Goal: Task Accomplishment & Management: Manage account settings

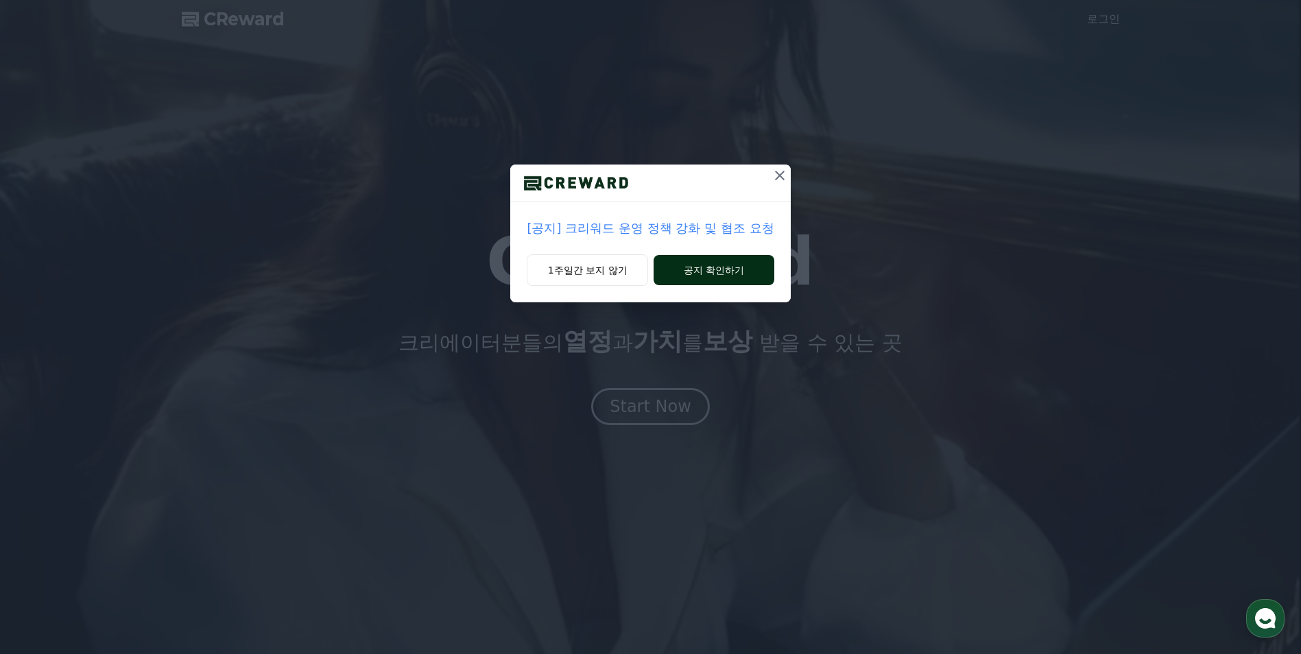
click at [726, 276] on button "공지 확인하기" at bounding box center [714, 270] width 120 height 30
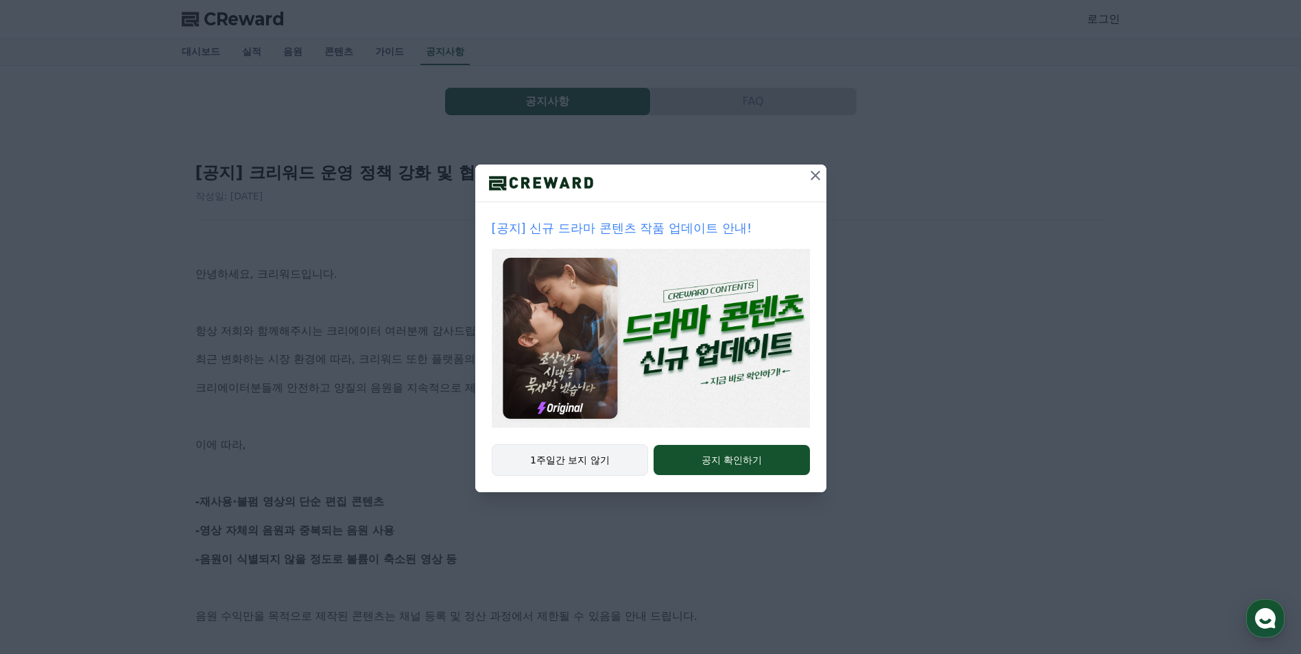
click at [592, 465] on button "1주일간 보지 않기" at bounding box center [570, 460] width 157 height 32
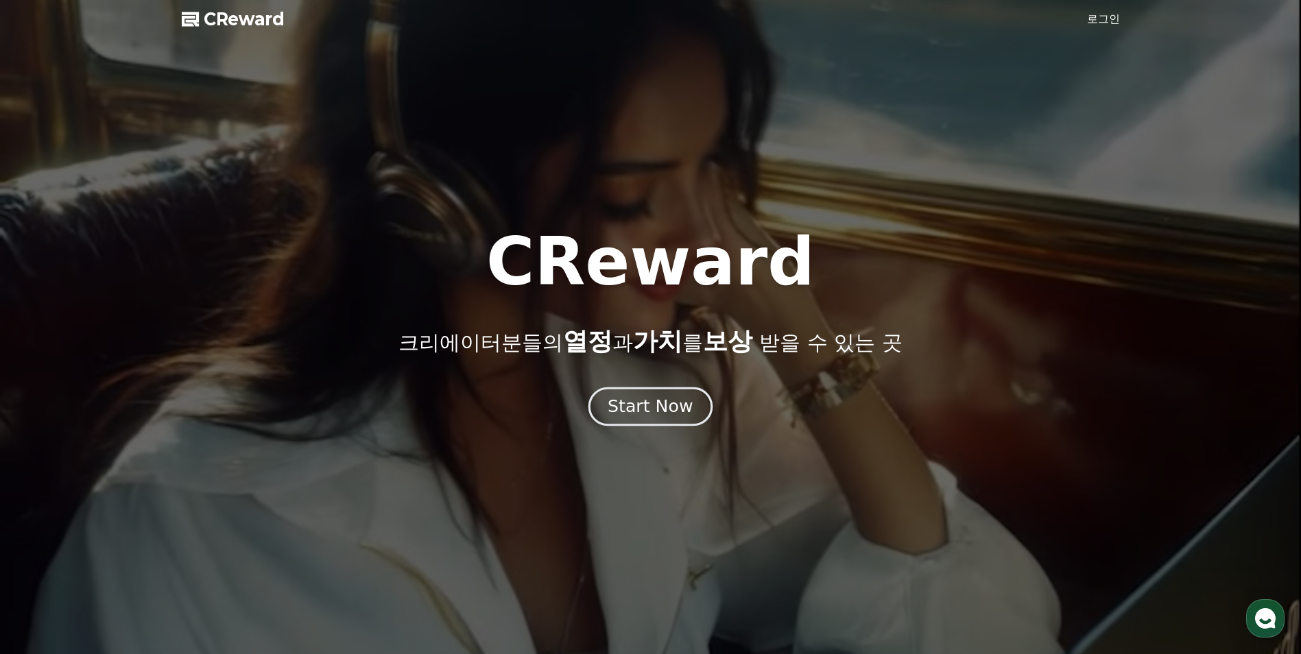
click at [639, 402] on div "Start Now" at bounding box center [650, 406] width 85 height 23
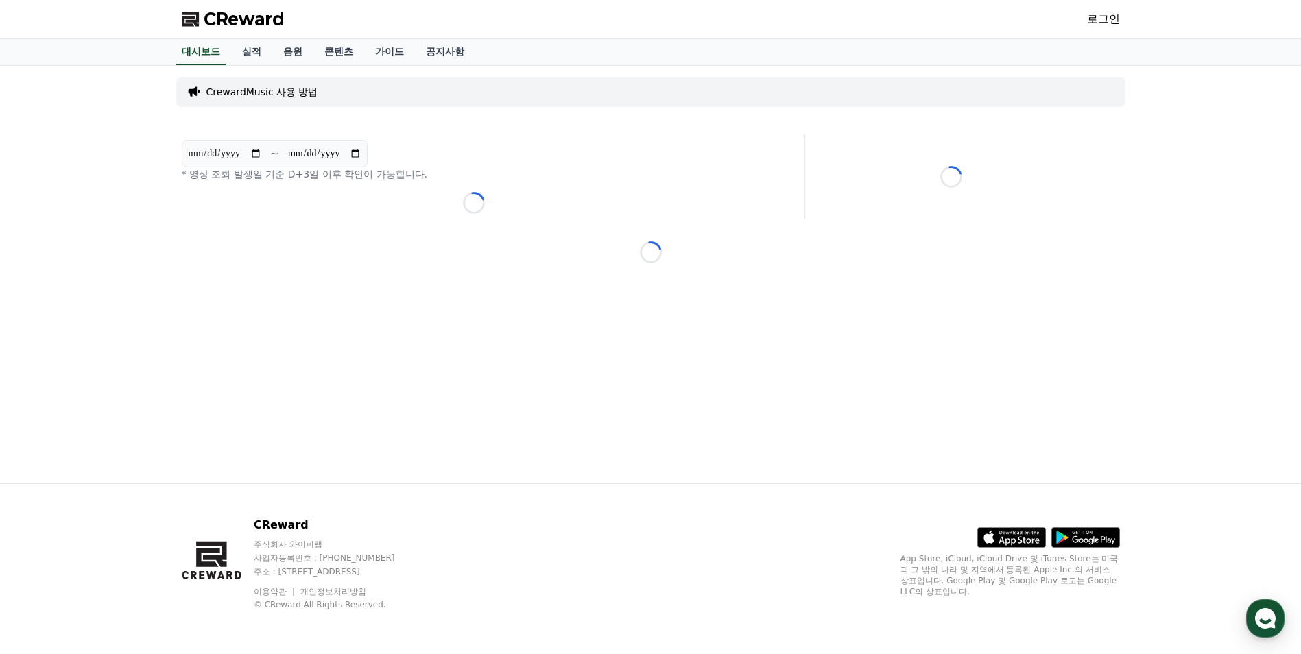
click at [1114, 17] on link "로그인" at bounding box center [1103, 19] width 33 height 16
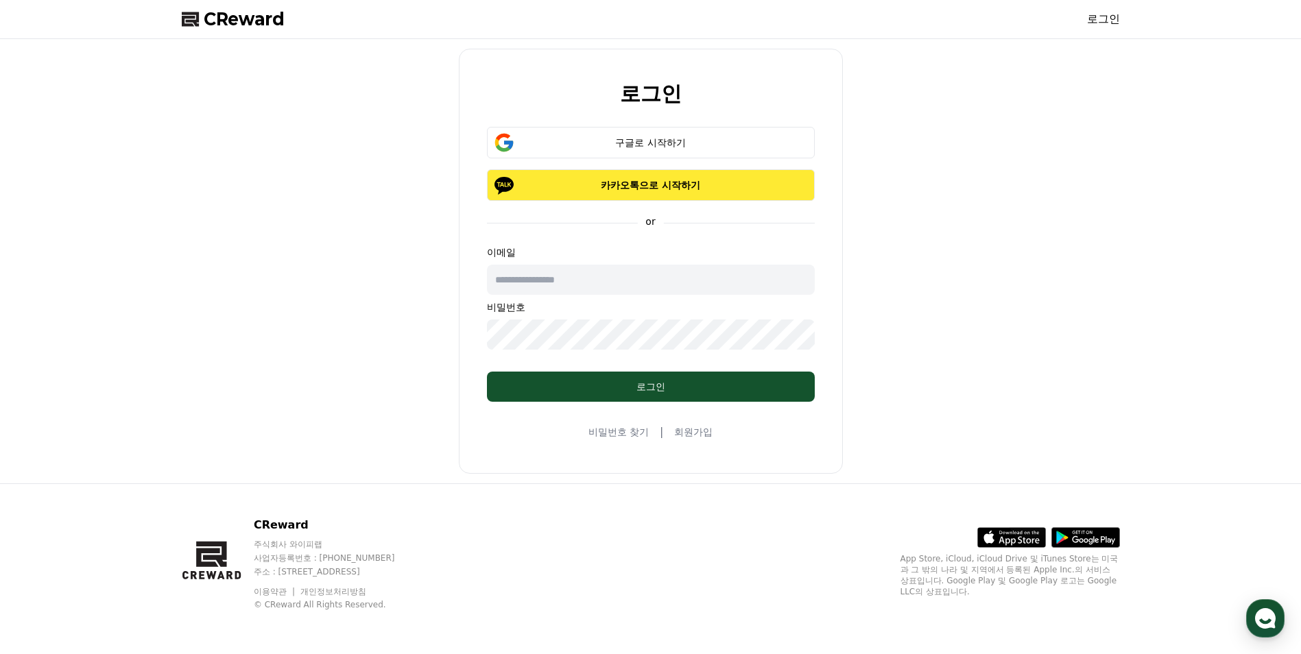
click at [610, 184] on p "카카오톡으로 시작하기" at bounding box center [651, 185] width 288 height 14
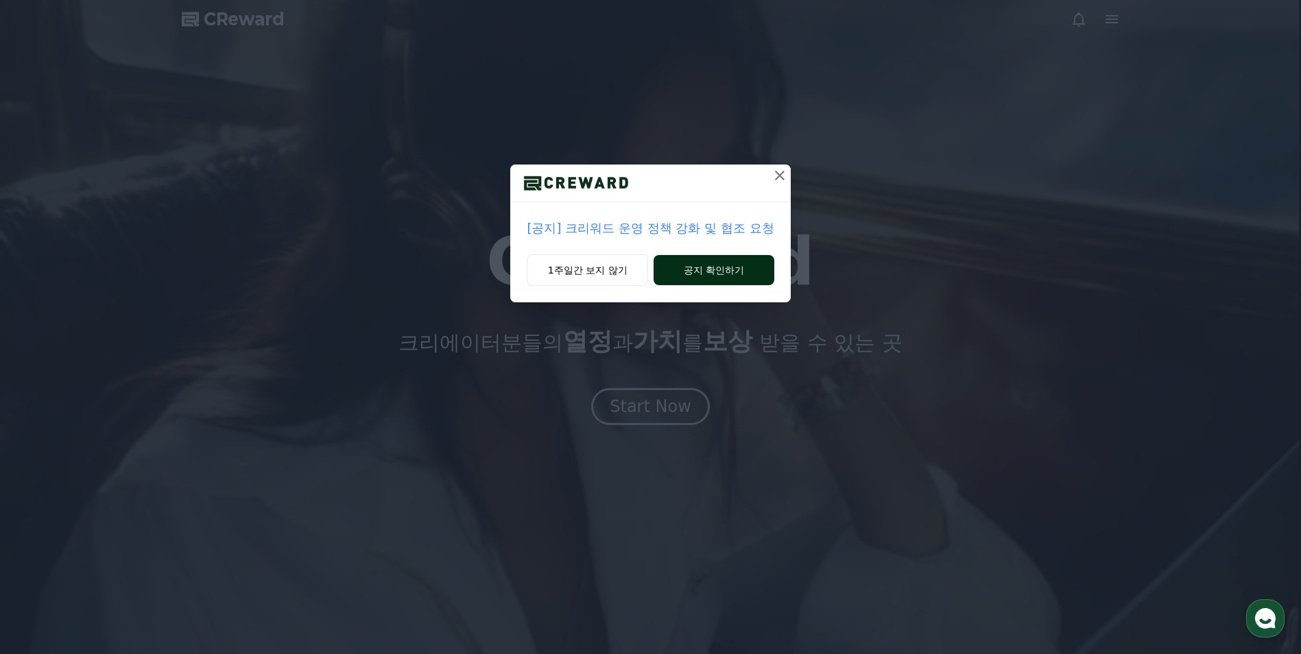
click at [717, 266] on button "공지 확인하기" at bounding box center [714, 270] width 120 height 30
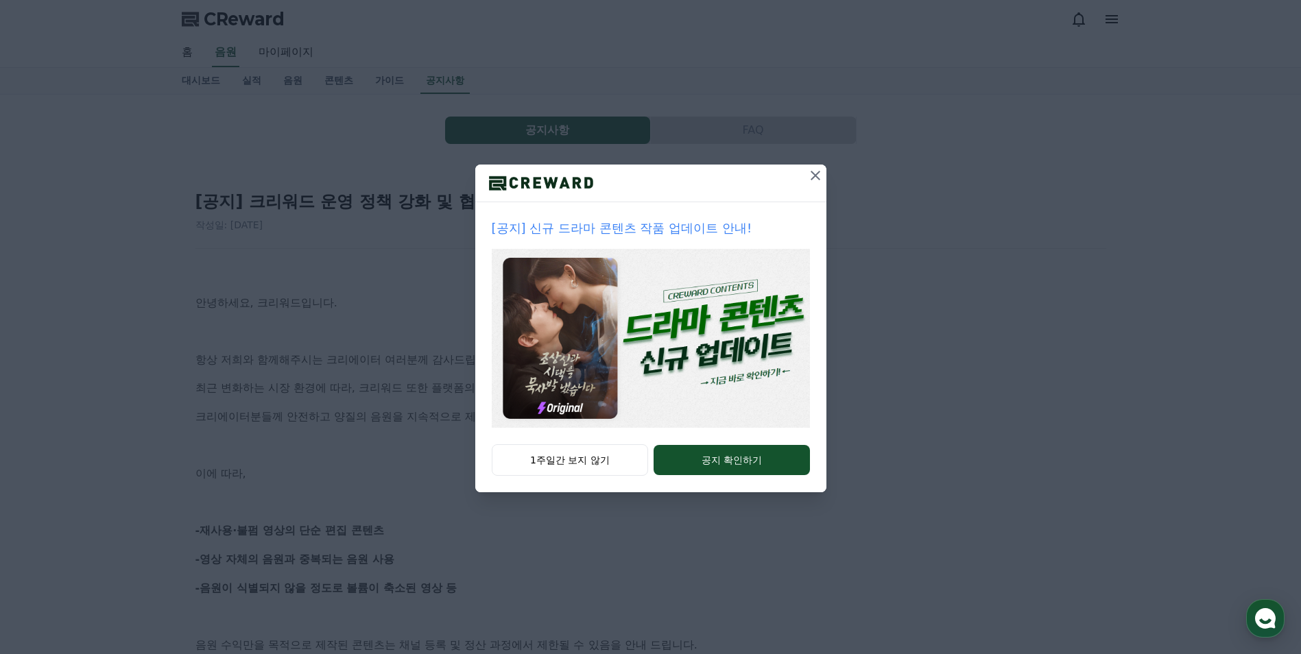
click at [811, 173] on icon at bounding box center [815, 175] width 16 height 16
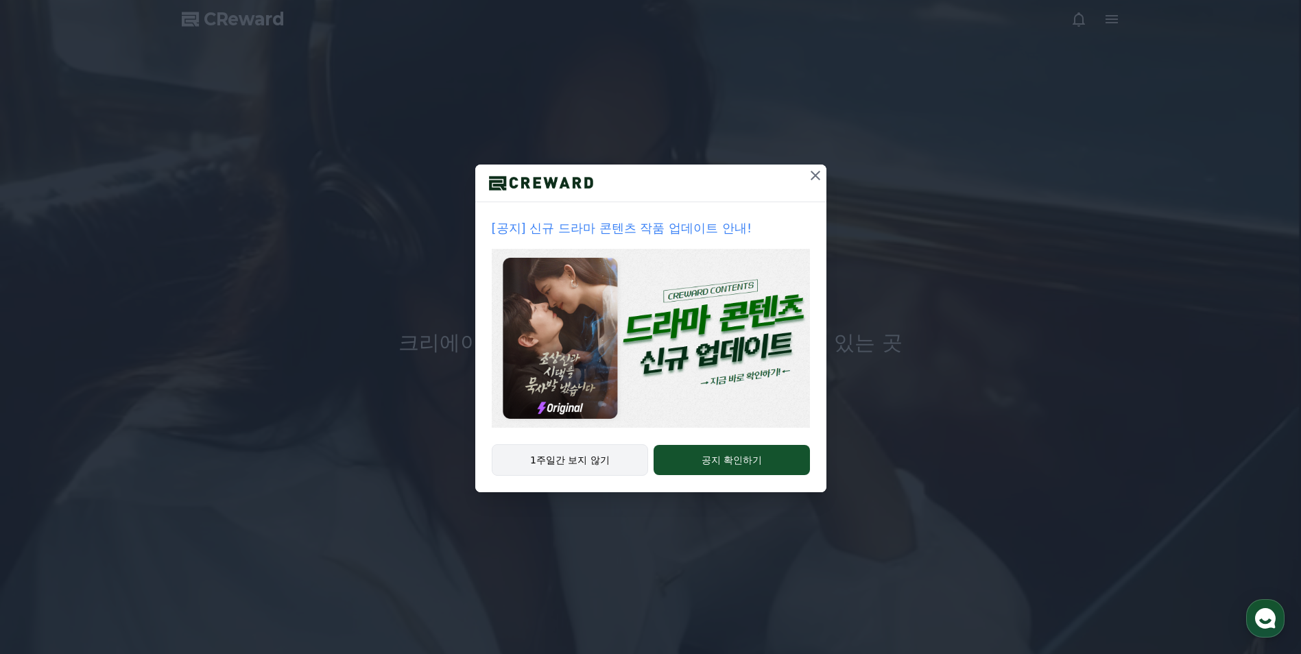
click at [584, 460] on button "1주일간 보지 않기" at bounding box center [570, 460] width 157 height 32
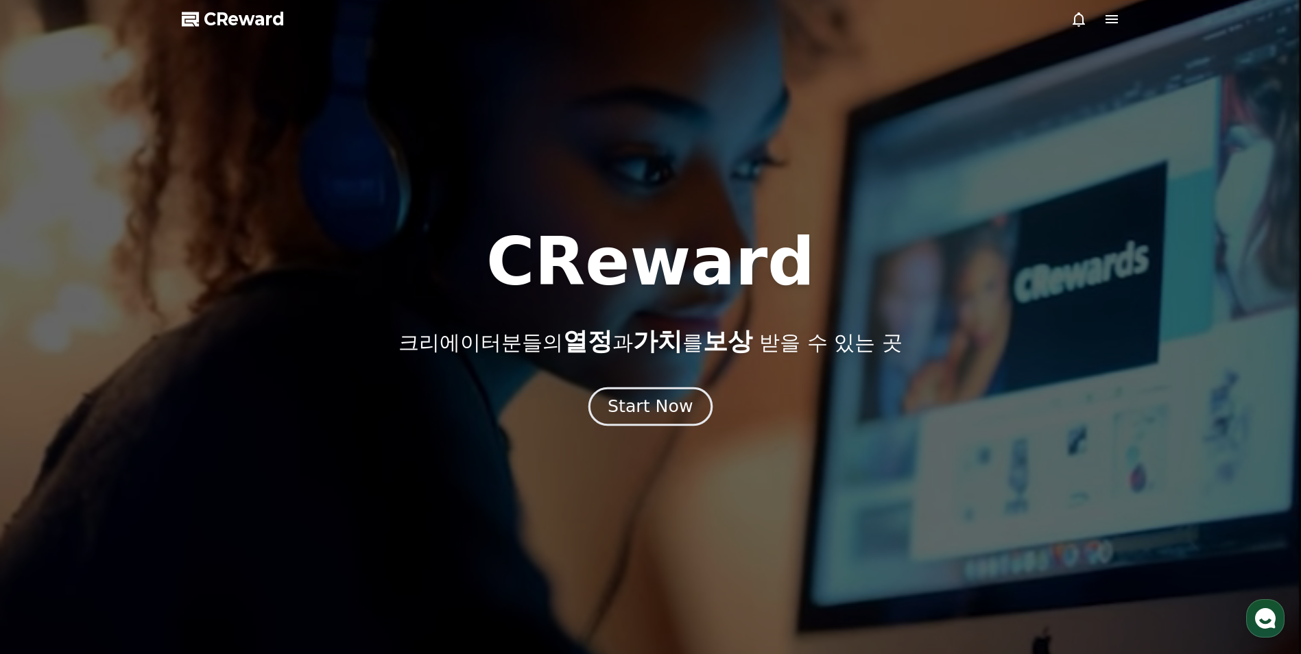
click at [638, 410] on div "Start Now" at bounding box center [650, 406] width 85 height 23
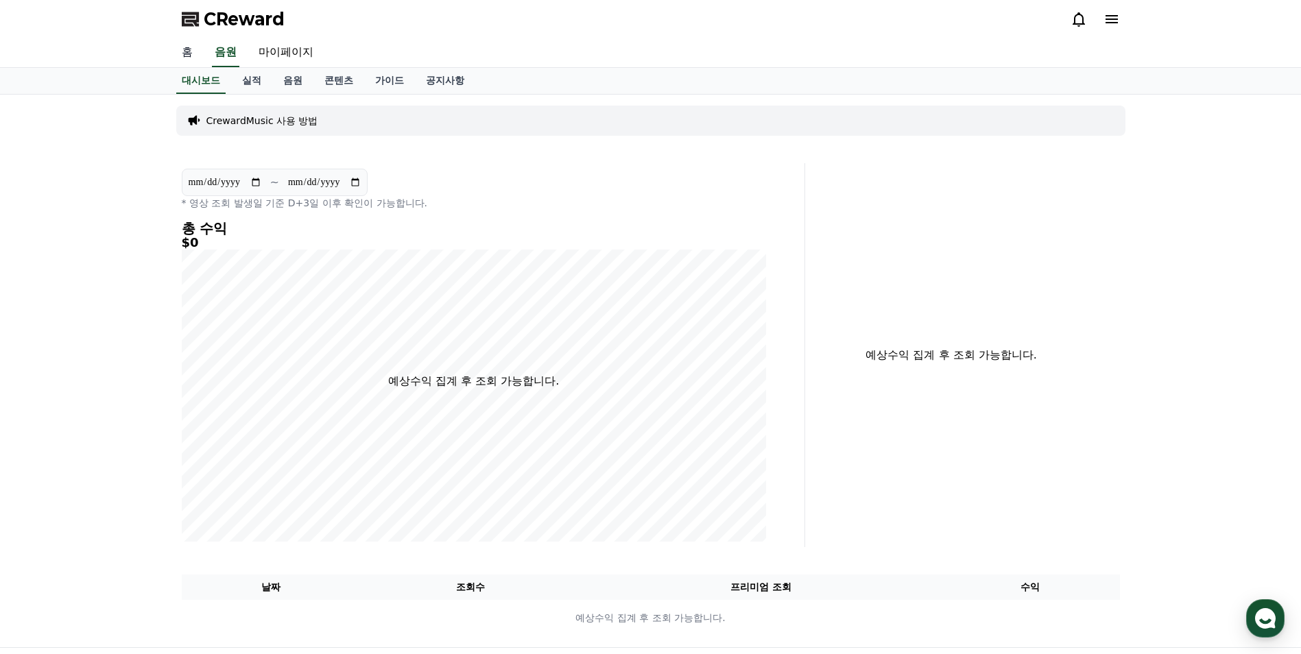
click at [195, 58] on link "홈" at bounding box center [187, 52] width 33 height 29
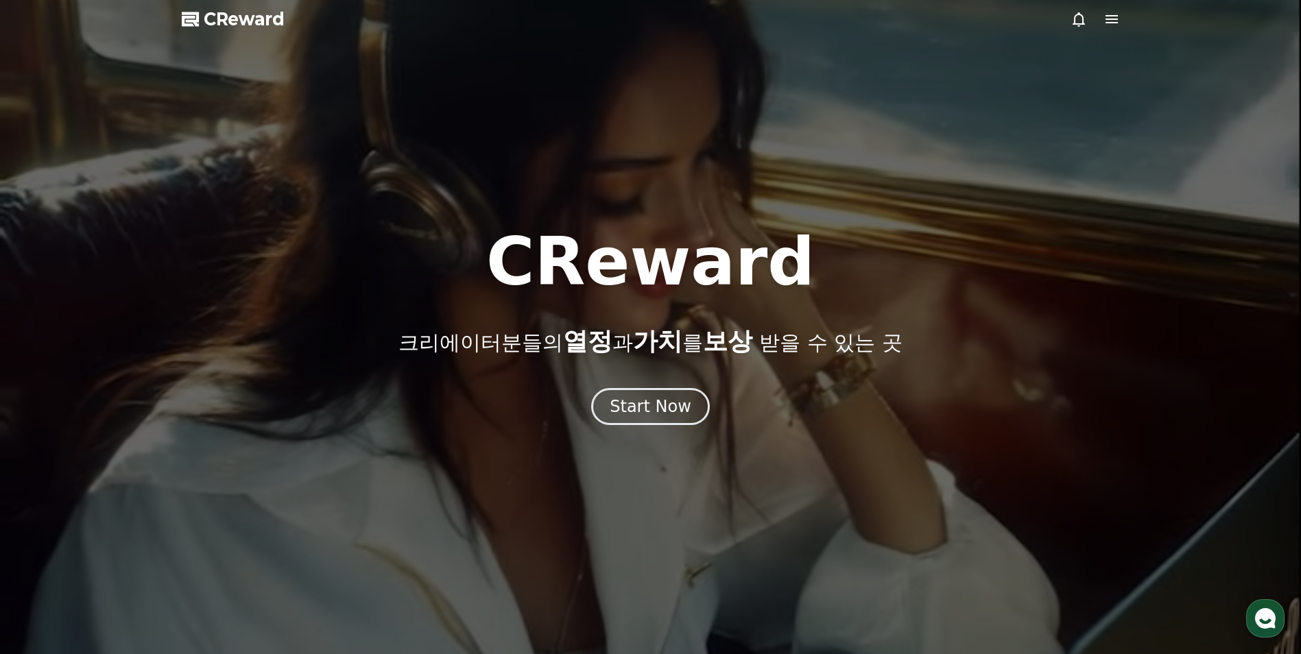
click at [1109, 22] on icon at bounding box center [1112, 19] width 12 height 8
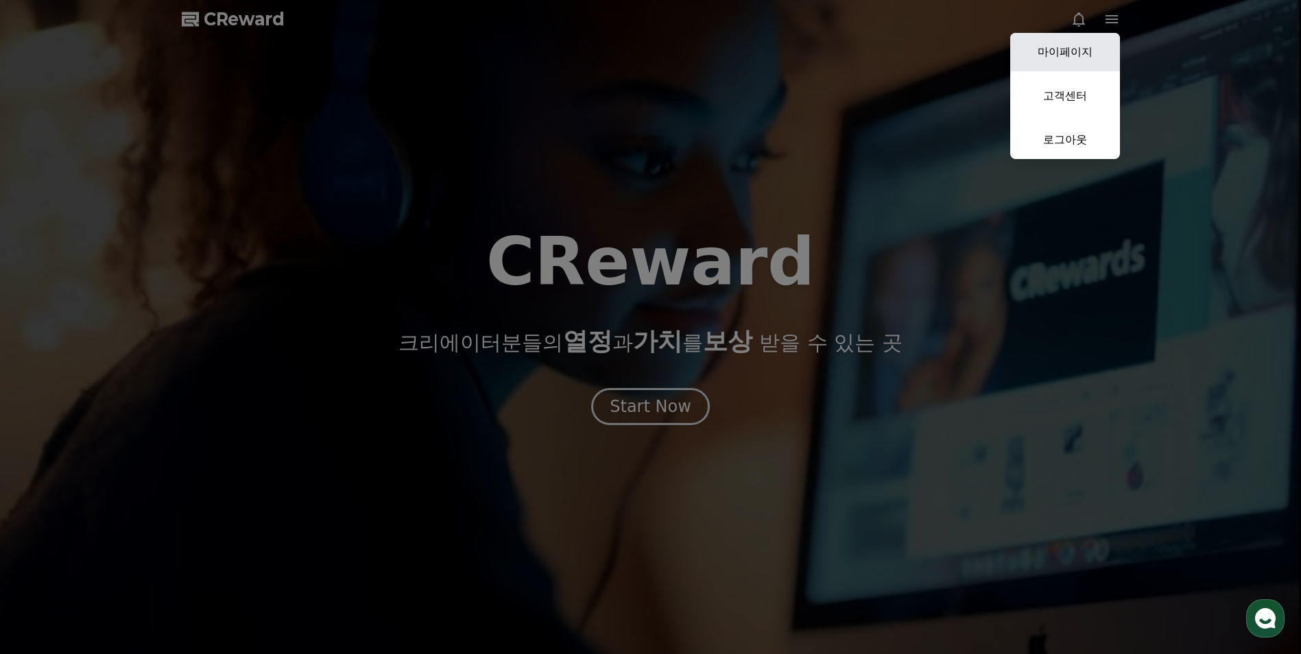
click at [1084, 45] on link "마이페이지" at bounding box center [1065, 52] width 110 height 38
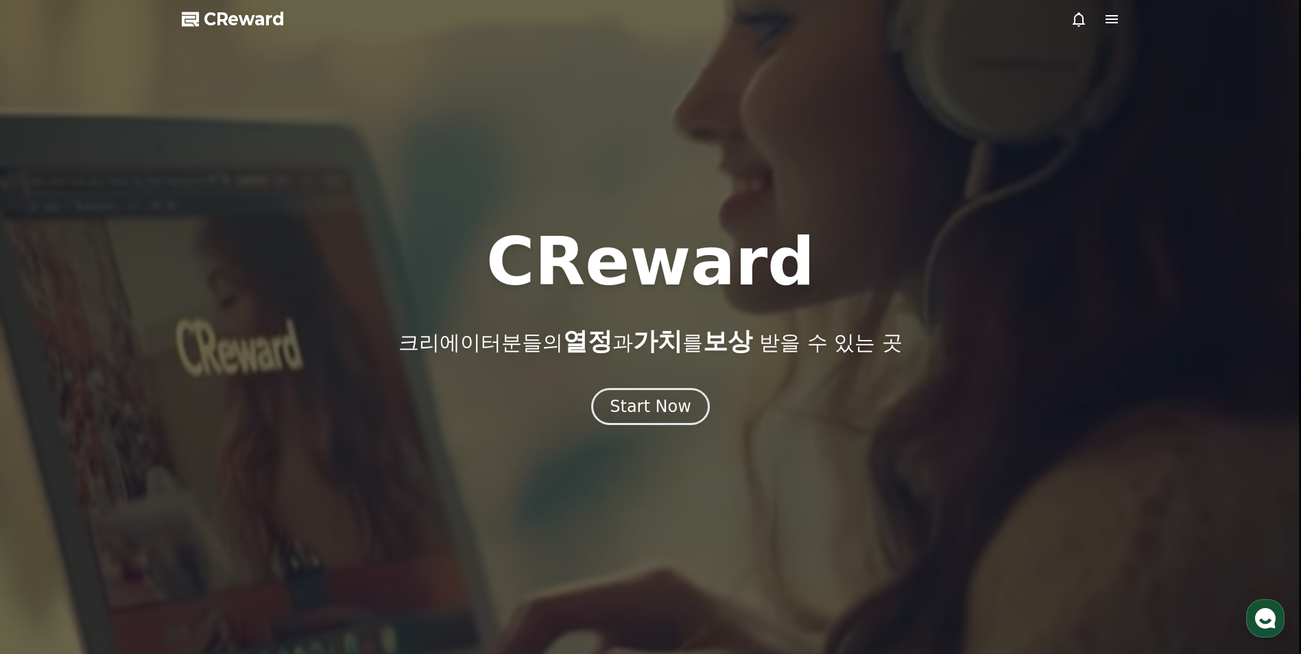
select select "**********"
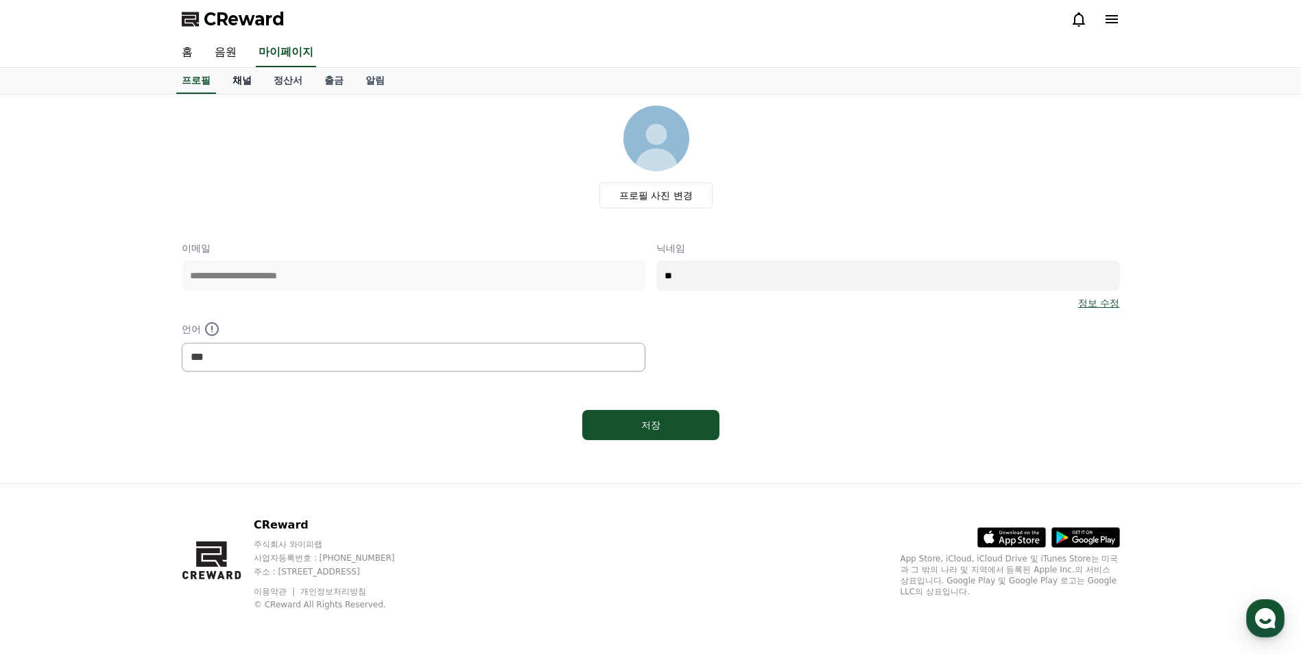
click at [236, 88] on link "채널" at bounding box center [242, 81] width 41 height 26
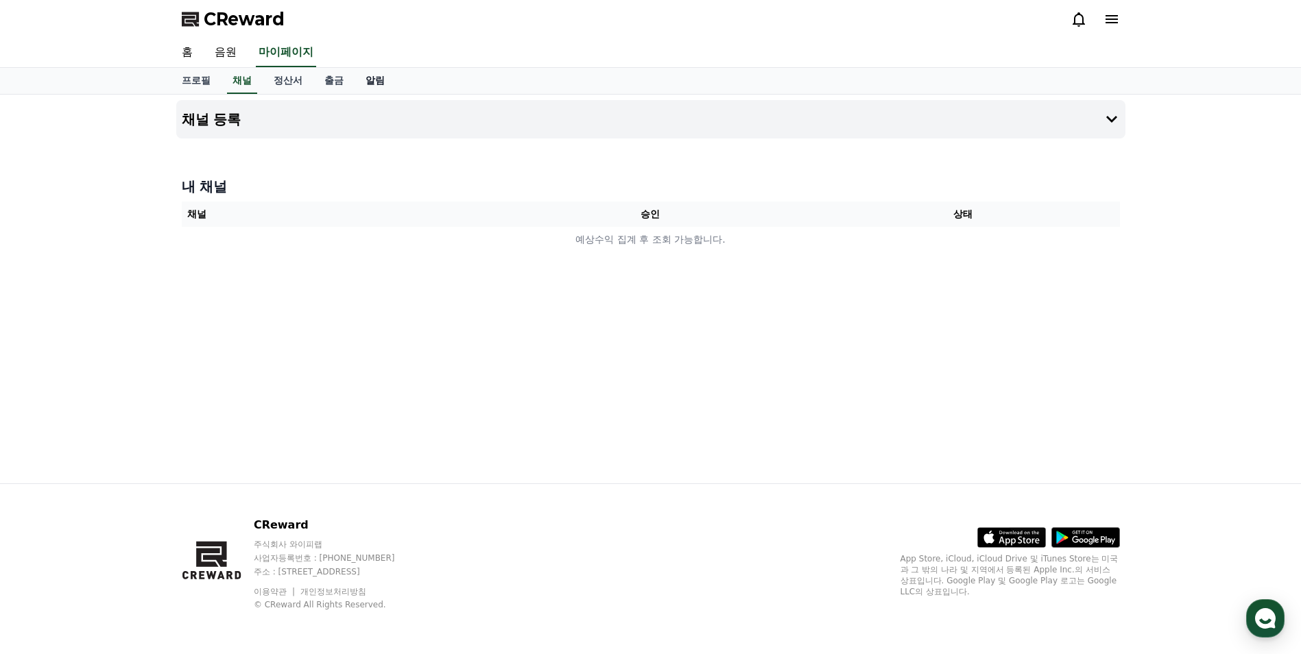
click at [386, 91] on link "알림" at bounding box center [375, 81] width 41 height 26
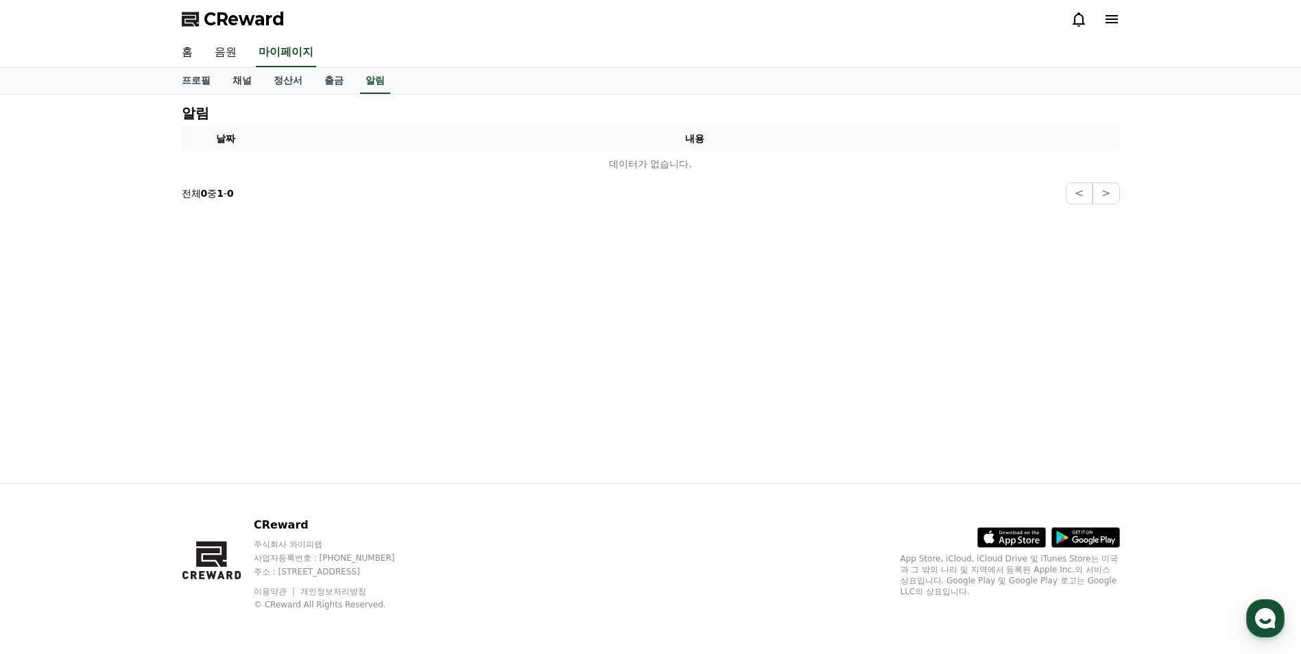
click at [227, 43] on link "음원" at bounding box center [226, 52] width 44 height 29
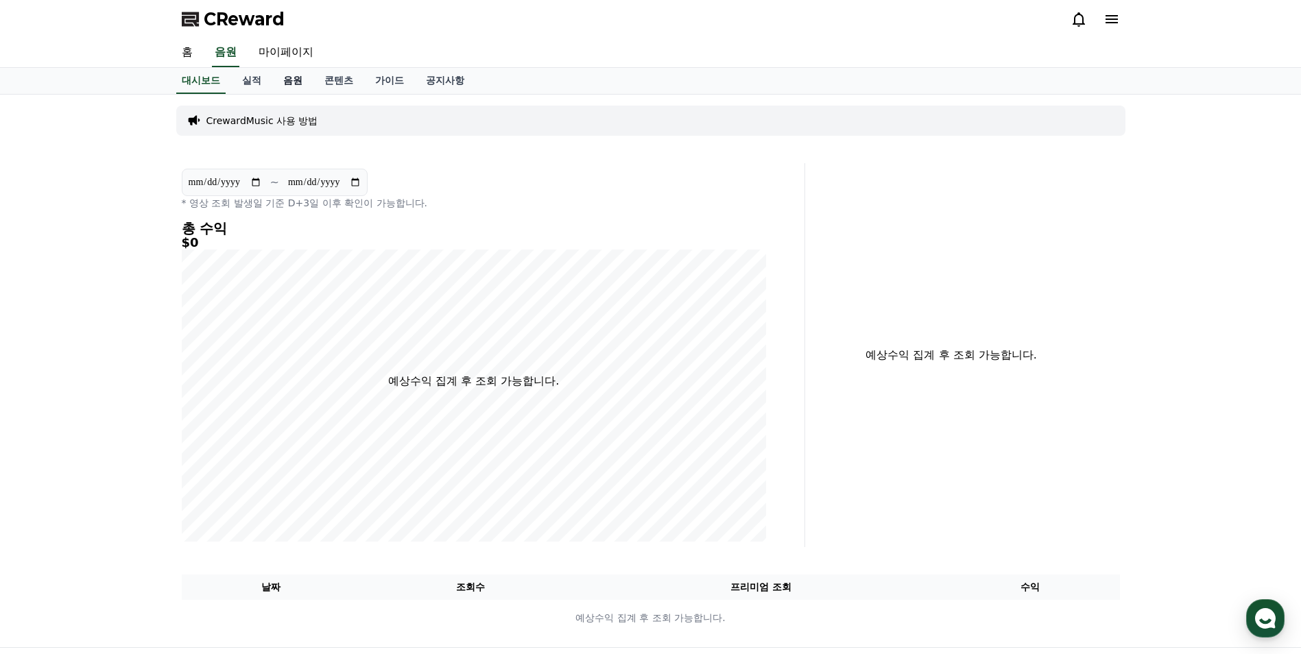
click at [279, 80] on link "음원" at bounding box center [292, 81] width 41 height 26
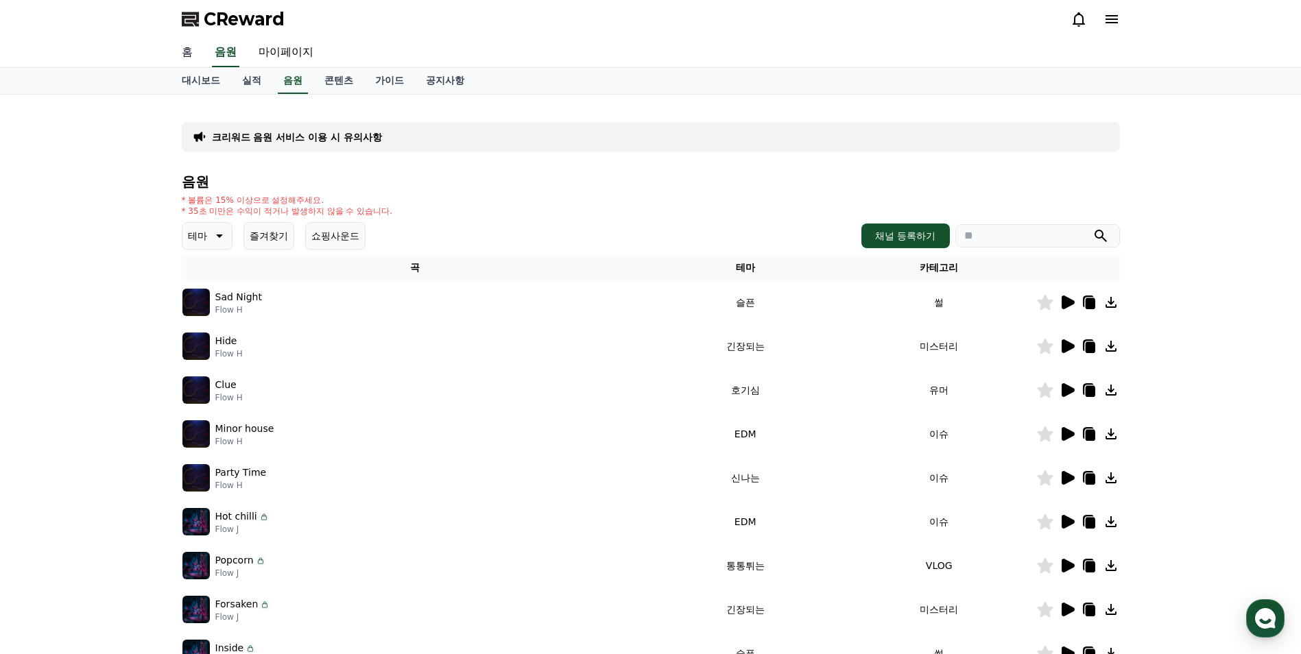
click at [182, 56] on link "홈" at bounding box center [187, 52] width 33 height 29
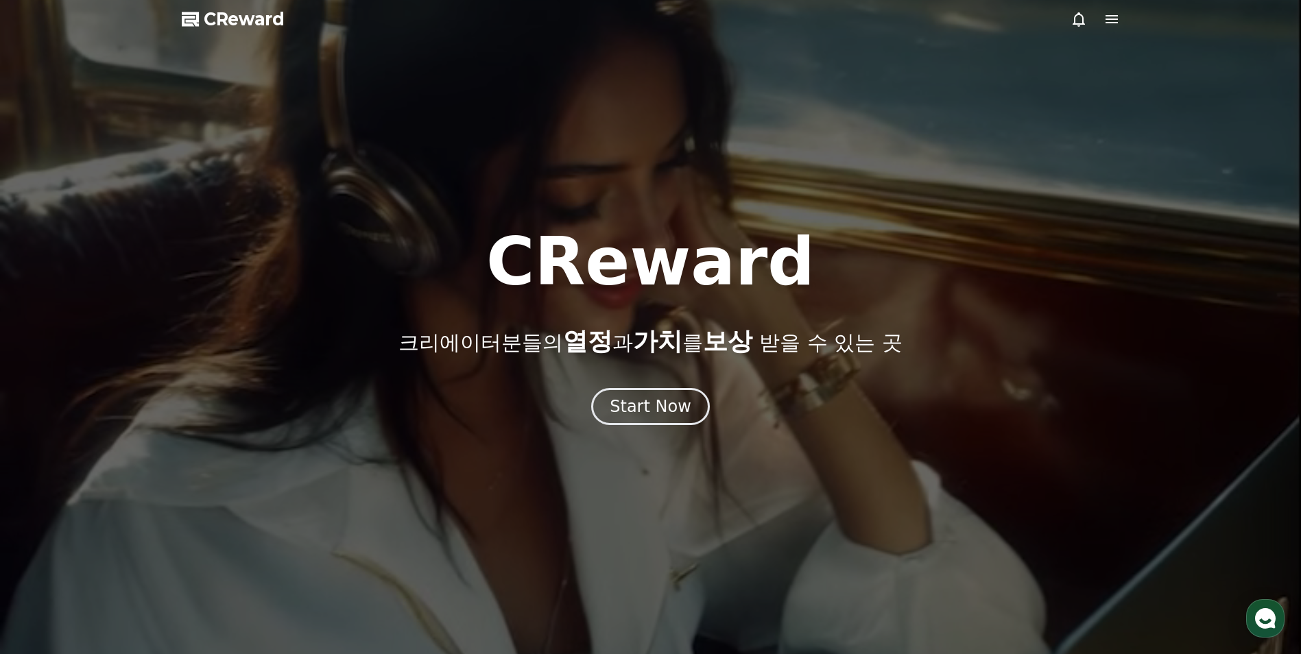
click at [1106, 17] on icon at bounding box center [1112, 19] width 16 height 16
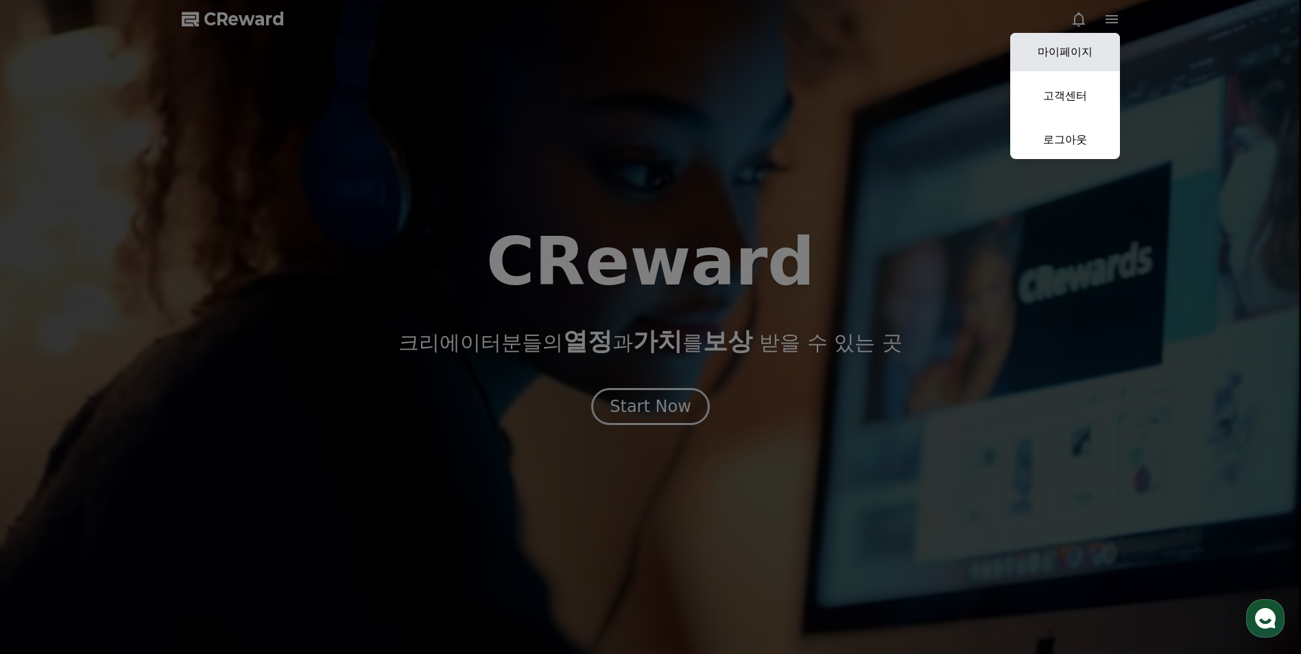
click at [1083, 49] on link "마이페이지" at bounding box center [1065, 52] width 110 height 38
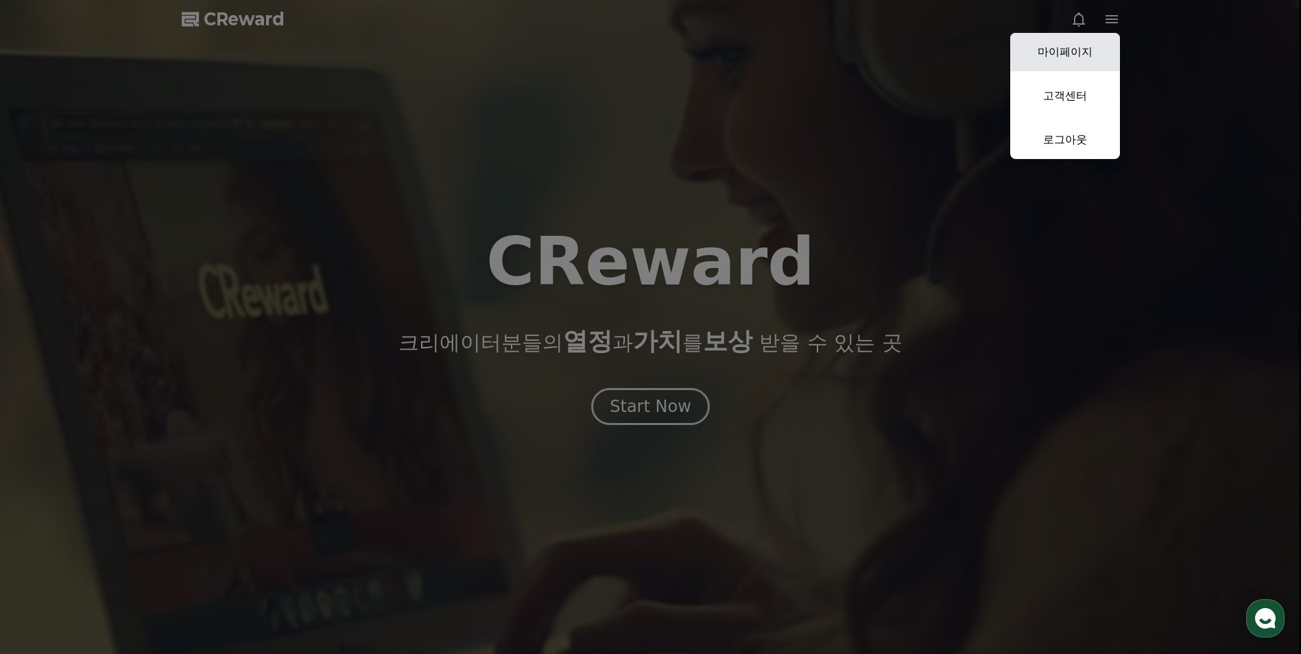
select select "**********"
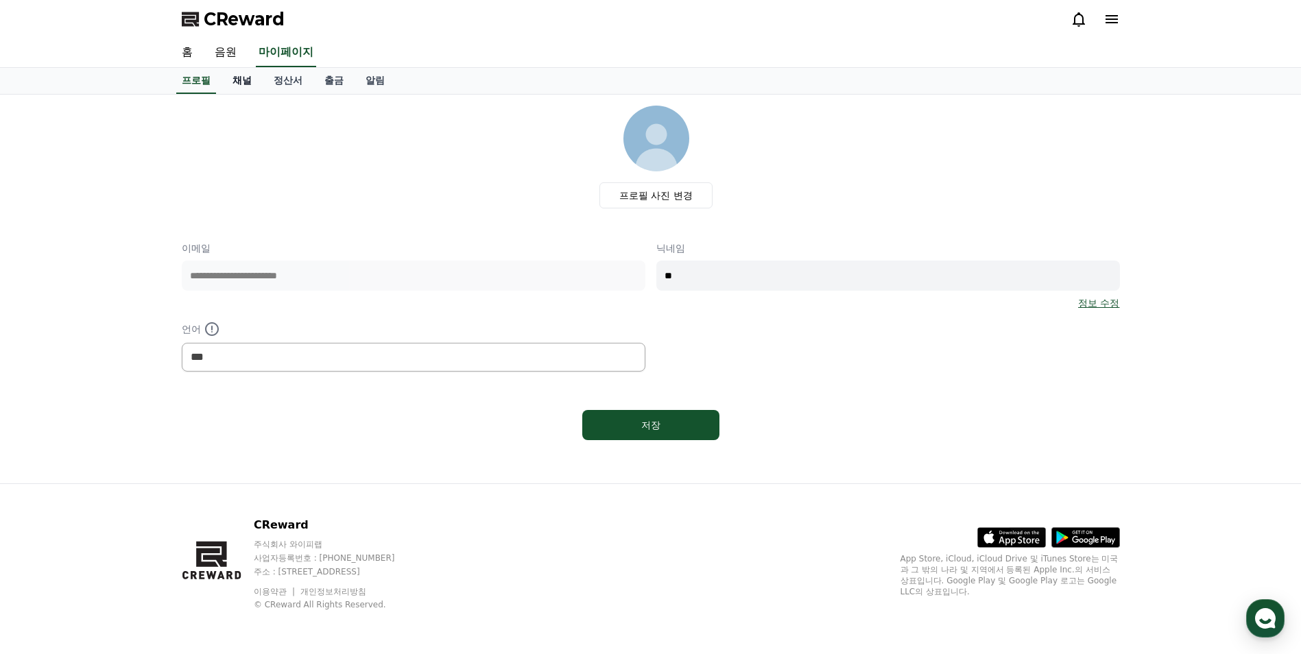
click at [243, 73] on link "채널" at bounding box center [242, 81] width 41 height 26
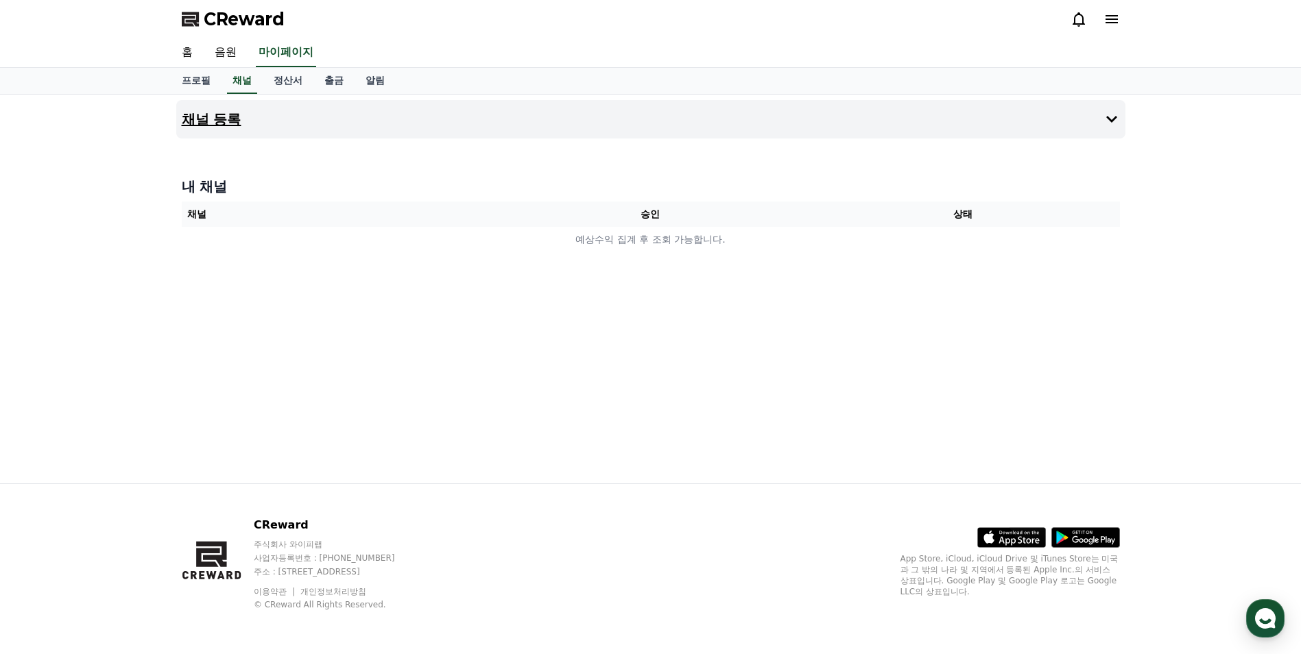
click at [1112, 112] on icon at bounding box center [1112, 119] width 16 height 16
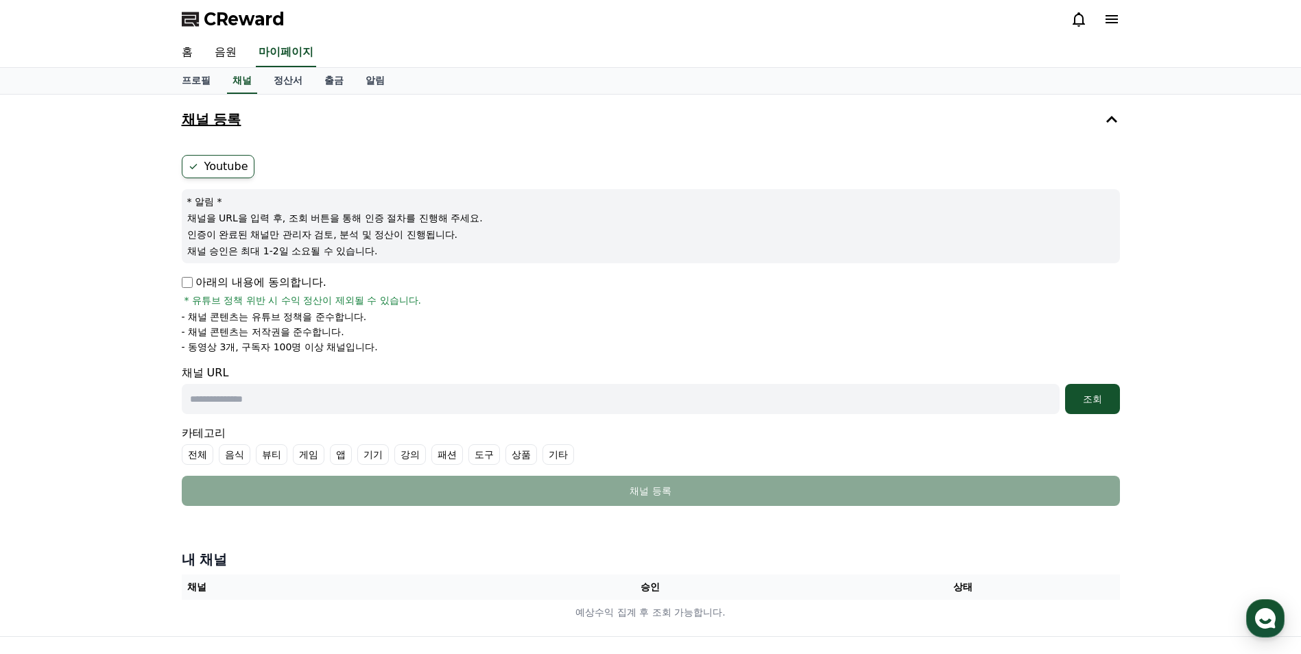
click at [251, 404] on input "text" at bounding box center [621, 399] width 878 height 30
paste input "**********"
type input "**********"
click at [1092, 405] on div "조회" at bounding box center [1093, 399] width 44 height 14
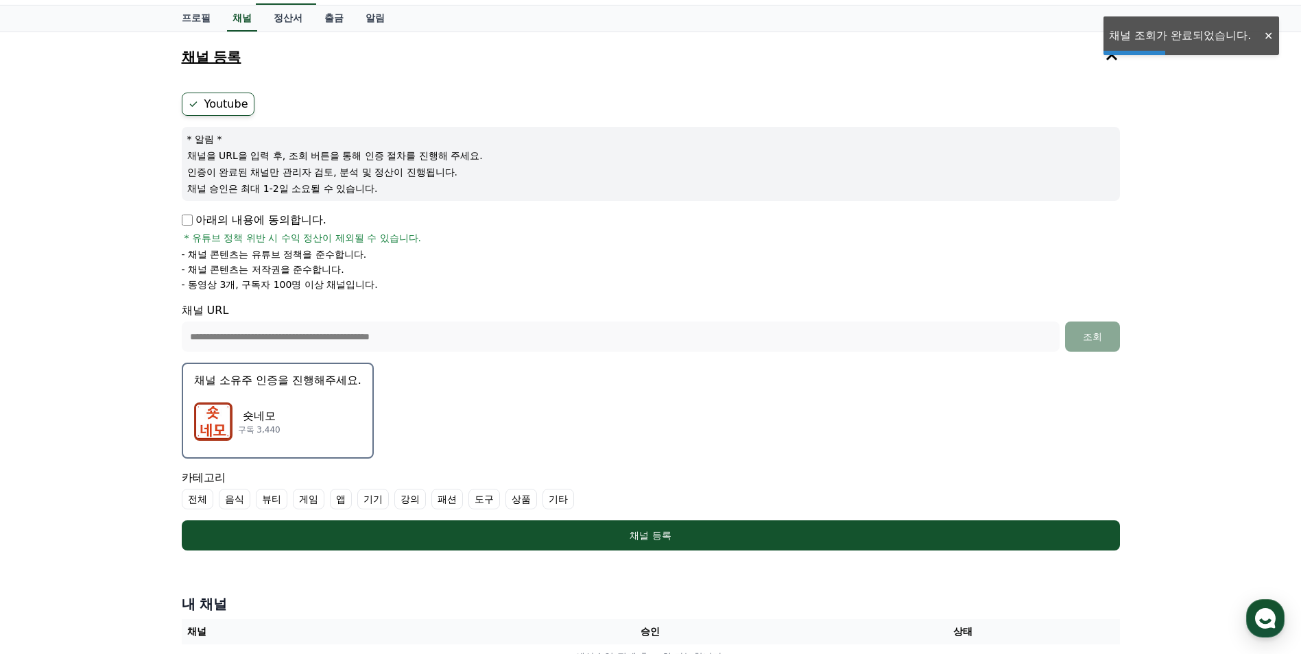
scroll to position [137, 0]
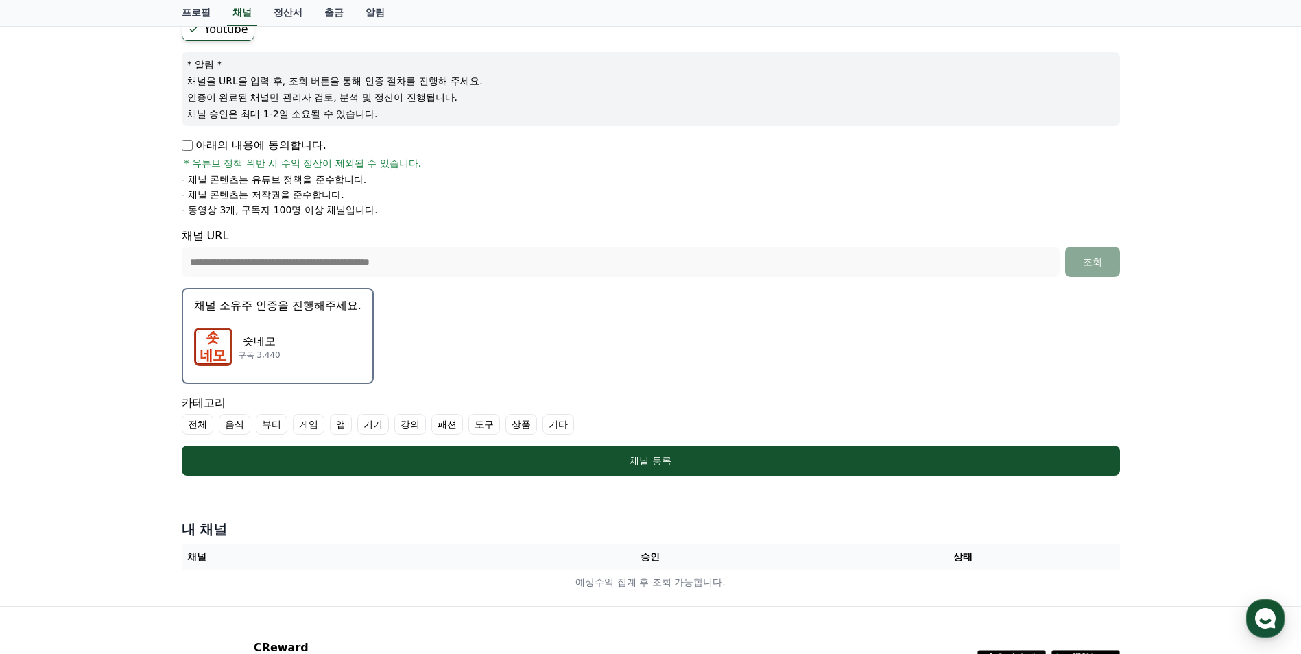
click at [567, 425] on label "기타" at bounding box center [559, 424] width 32 height 21
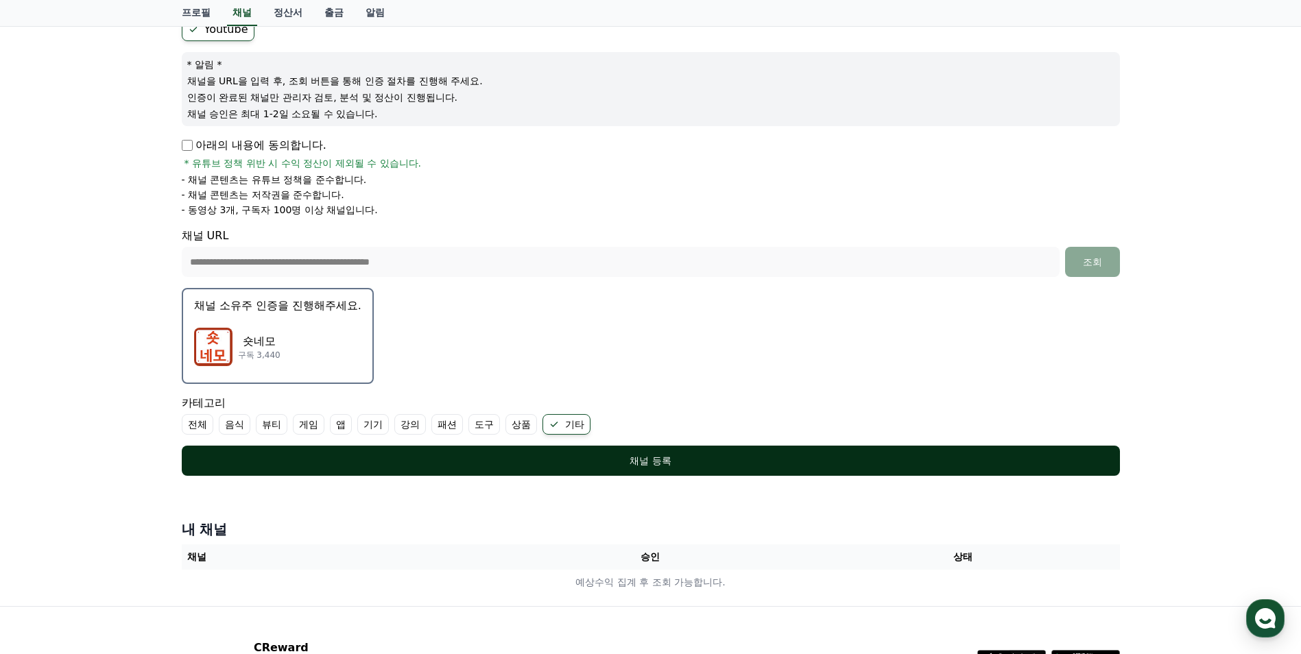
click at [460, 460] on div "채널 등록" at bounding box center [650, 461] width 883 height 14
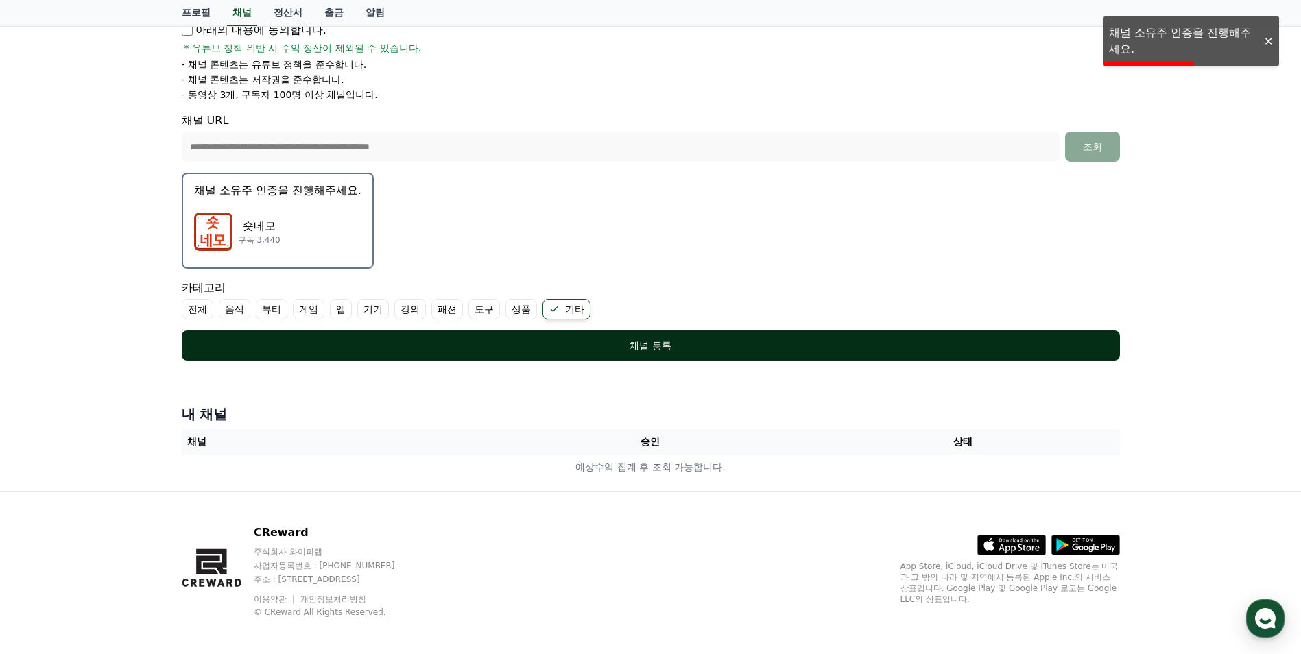
scroll to position [260, 0]
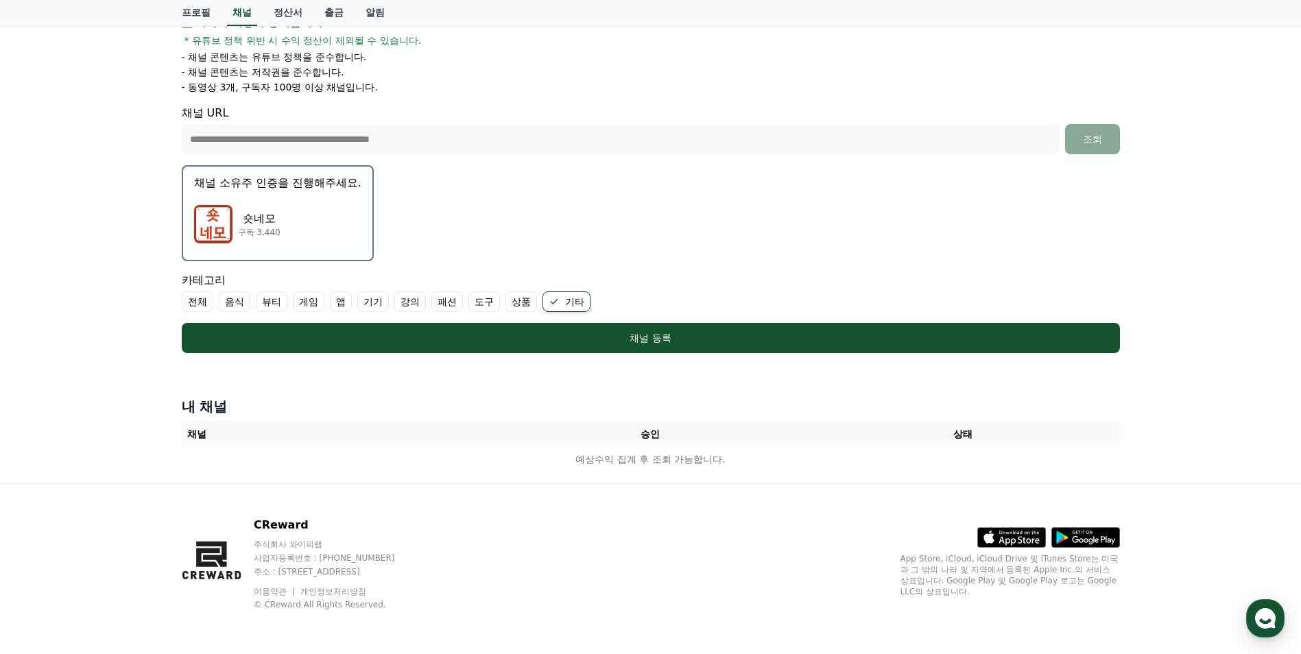
click at [285, 205] on div "숏네모 구독 3,440" at bounding box center [277, 224] width 167 height 55
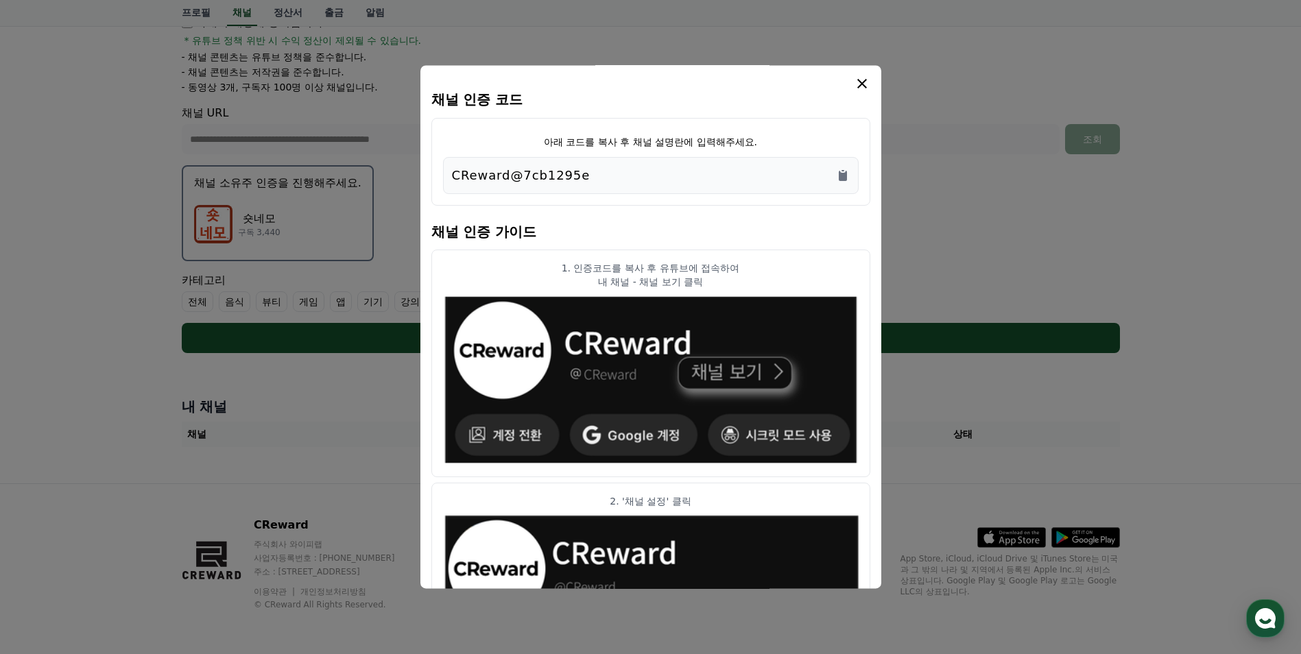
scroll to position [0, 0]
click at [839, 177] on icon "Copy to clipboard" at bounding box center [843, 176] width 8 height 10
click at [862, 83] on icon "modal" at bounding box center [862, 84] width 16 height 16
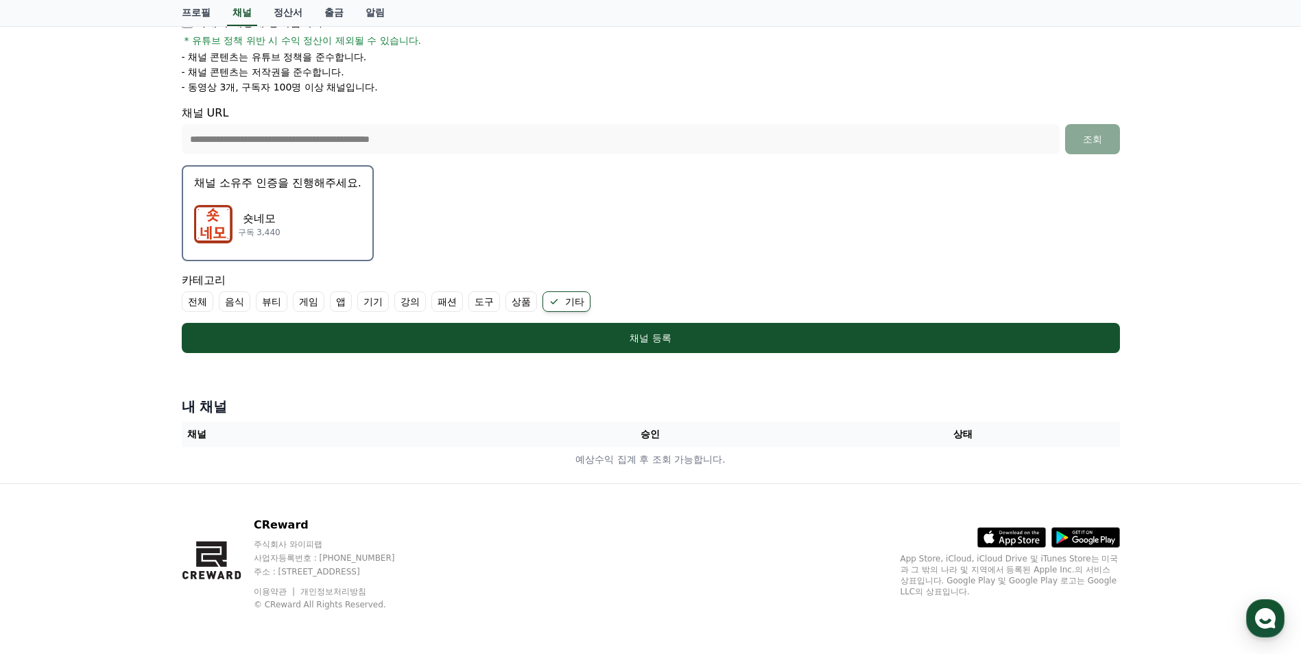
click at [253, 201] on div "숏네모 구독 3,440" at bounding box center [277, 224] width 167 height 55
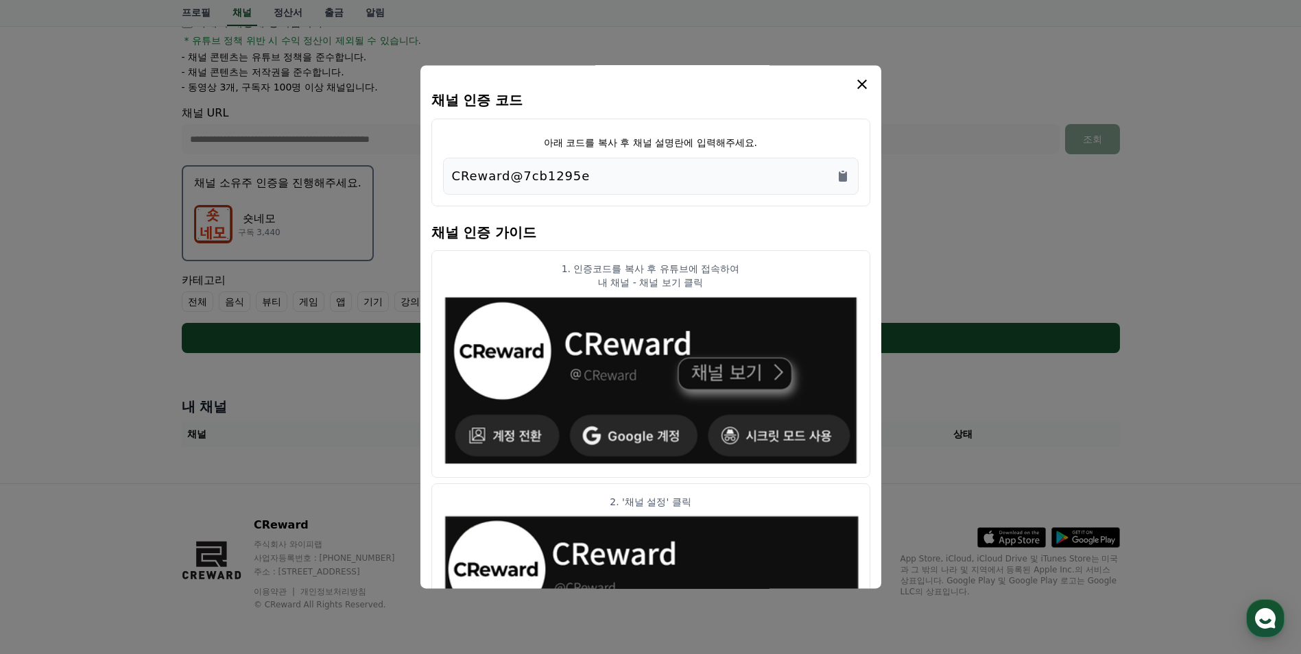
click at [864, 81] on icon "modal" at bounding box center [862, 84] width 16 height 16
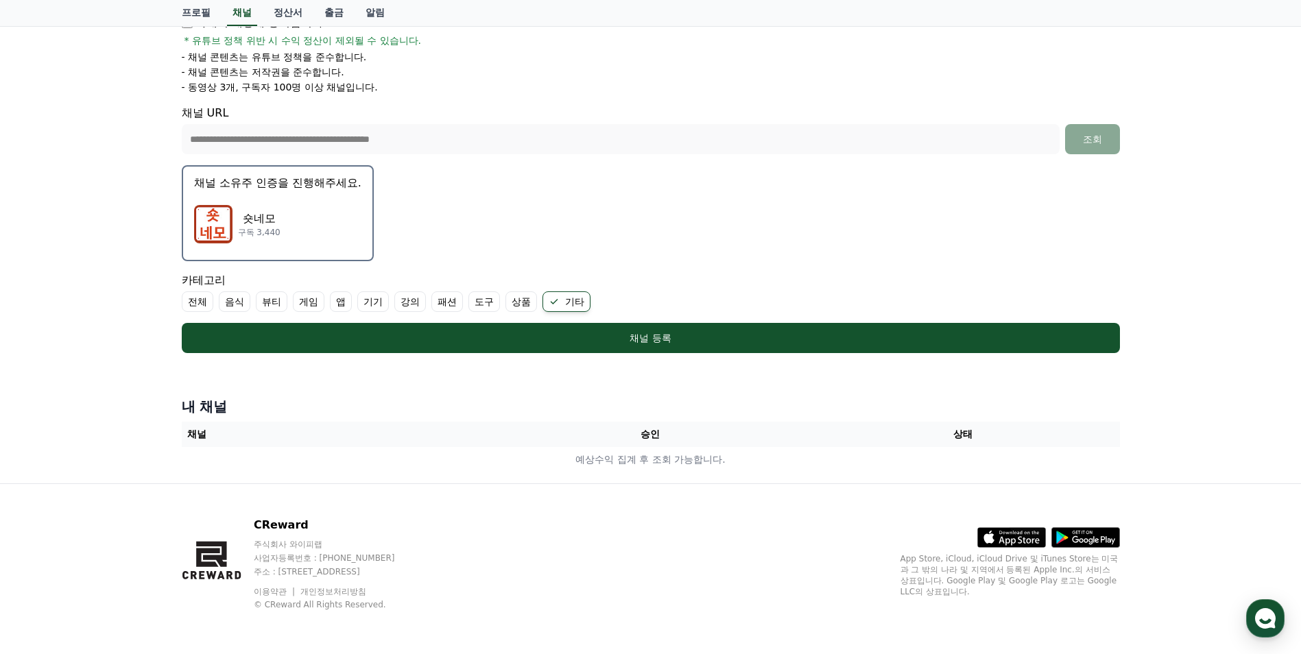
click at [298, 204] on div "숏네모 구독 3,440" at bounding box center [277, 224] width 167 height 55
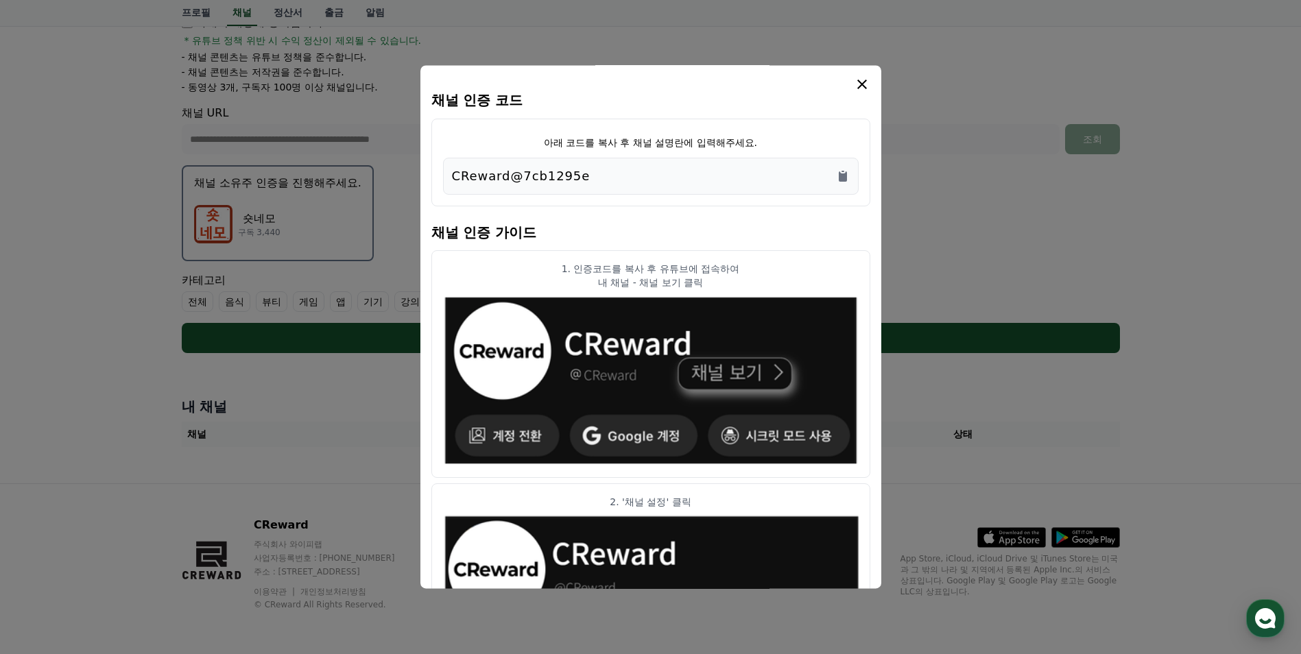
click at [861, 88] on icon "modal" at bounding box center [862, 84] width 16 height 16
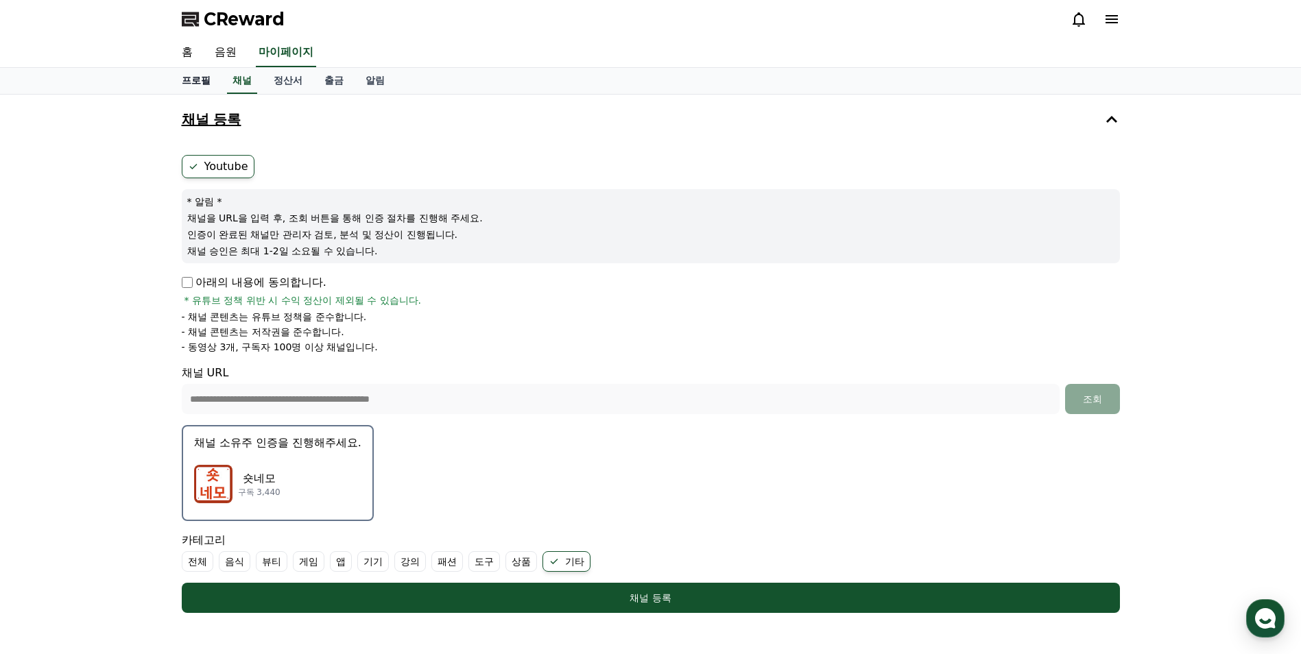
click at [189, 84] on link "프로필" at bounding box center [196, 81] width 51 height 26
select select "**********"
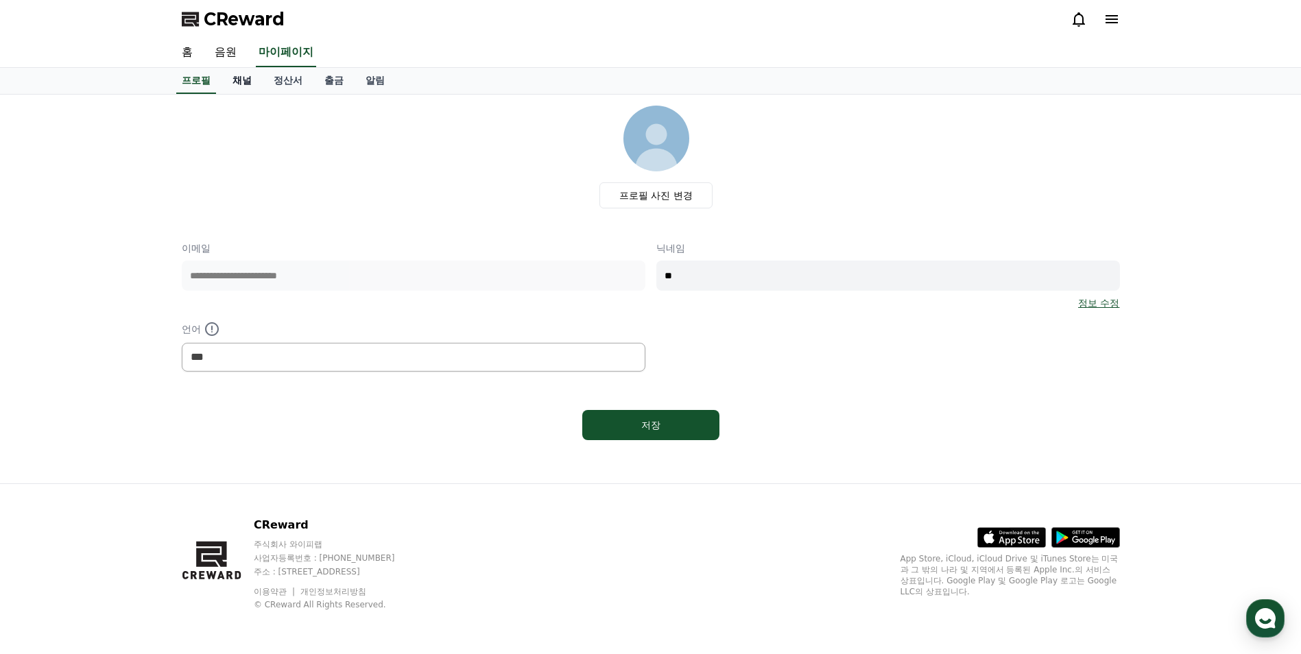
click at [234, 80] on link "채널" at bounding box center [242, 81] width 41 height 26
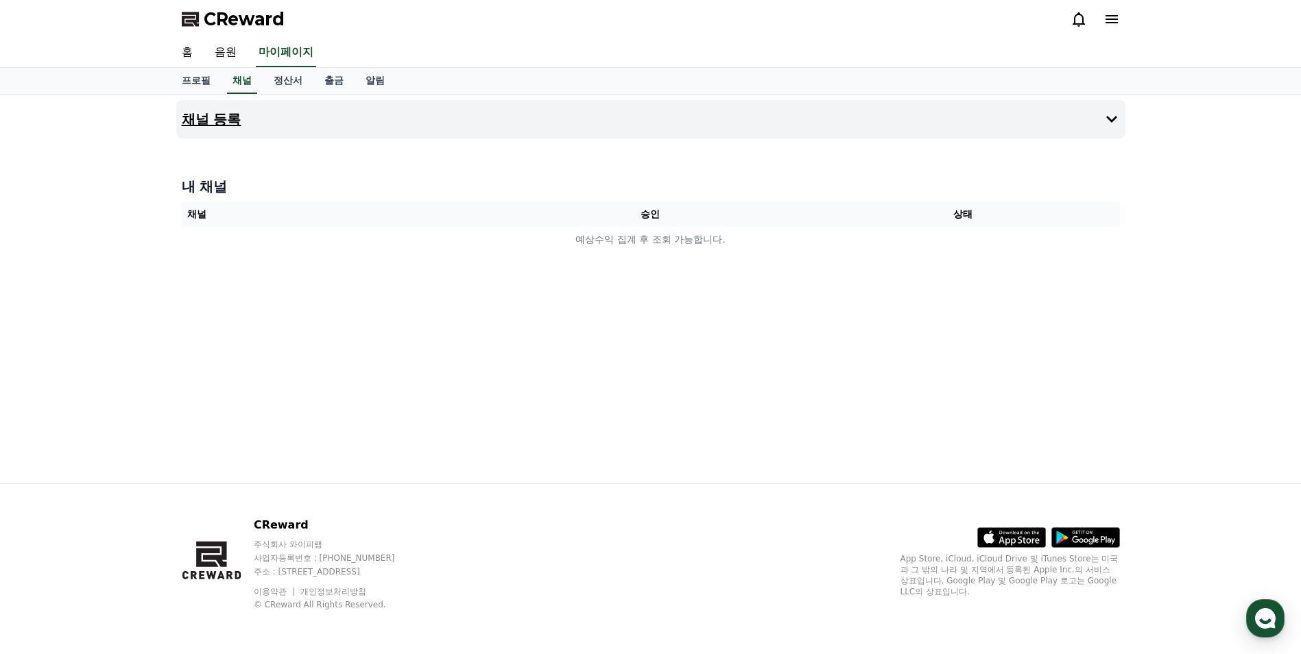
click at [254, 128] on button "채널 등록" at bounding box center [650, 119] width 949 height 38
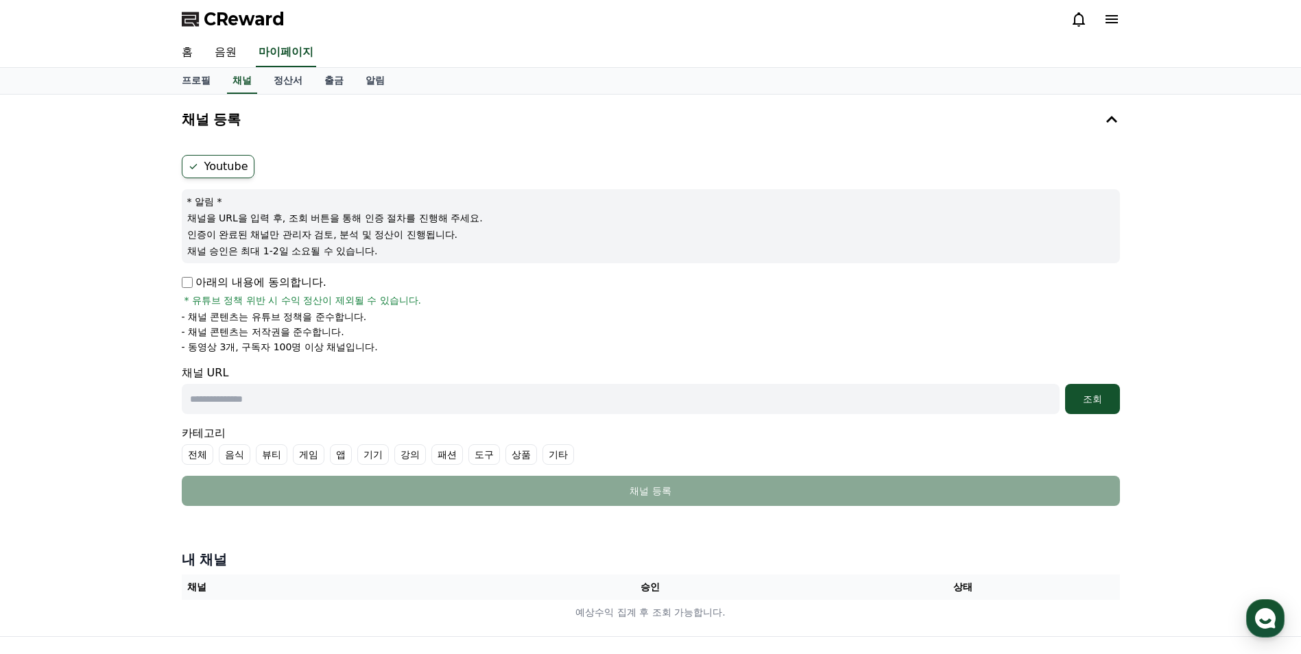
click at [219, 169] on label "Youtube" at bounding box center [218, 166] width 73 height 23
click at [273, 402] on input "text" at bounding box center [621, 399] width 878 height 30
type input "**********"
click at [1120, 404] on div "**********" at bounding box center [650, 331] width 949 height 362
click at [1110, 404] on div "조회" at bounding box center [1093, 399] width 44 height 14
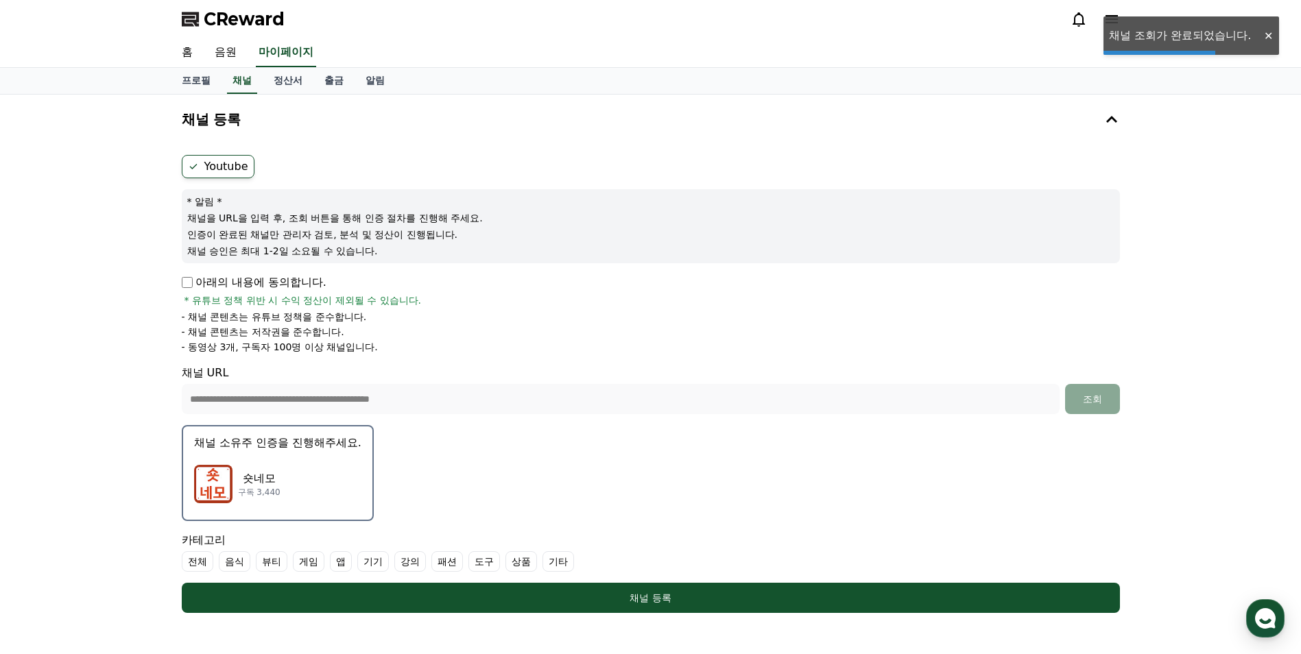
click at [286, 484] on div "숏네모 구독 3,440" at bounding box center [277, 484] width 167 height 55
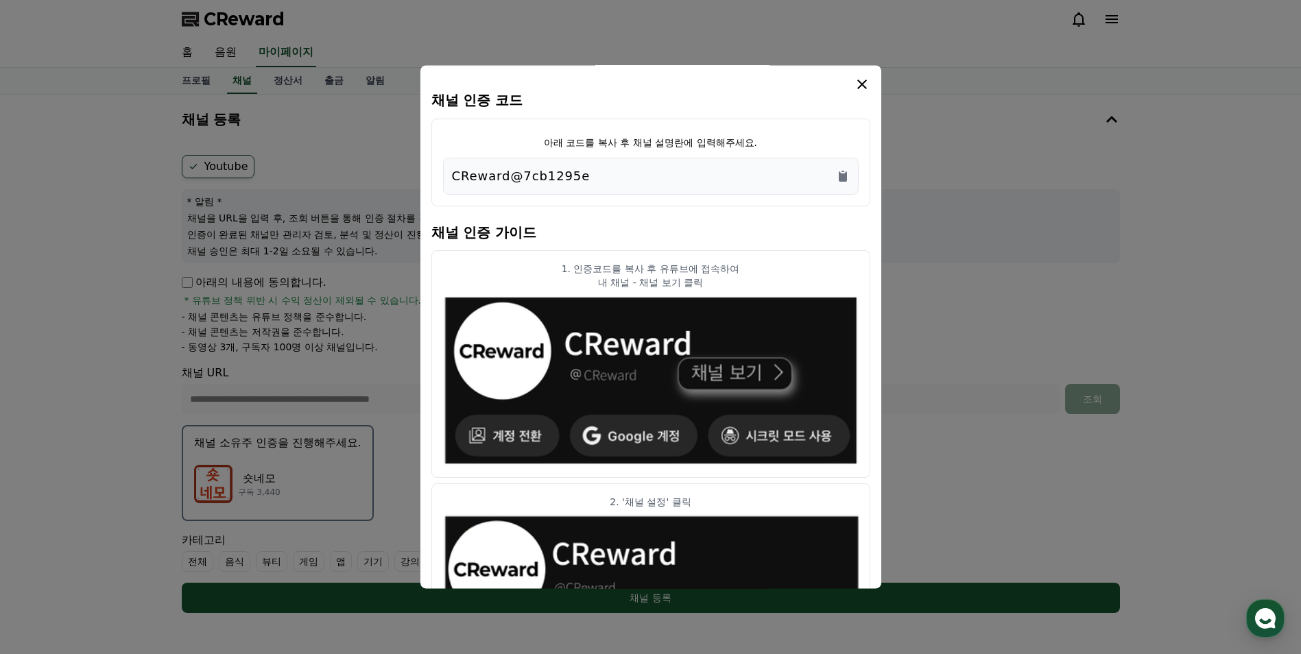
click at [863, 81] on icon "modal" at bounding box center [862, 84] width 16 height 16
click at [839, 184] on div "CReward@7cb1295e" at bounding box center [651, 176] width 398 height 19
click at [864, 85] on icon "modal" at bounding box center [862, 84] width 16 height 16
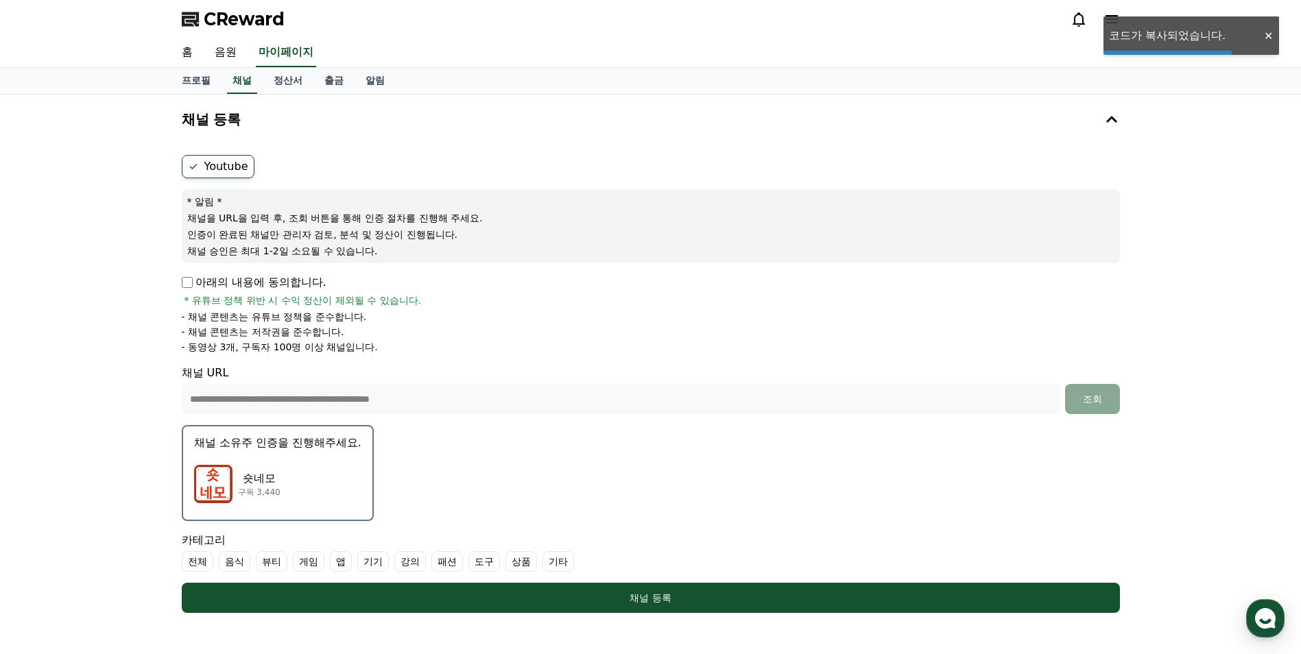
click at [837, 179] on form "**********" at bounding box center [651, 384] width 938 height 458
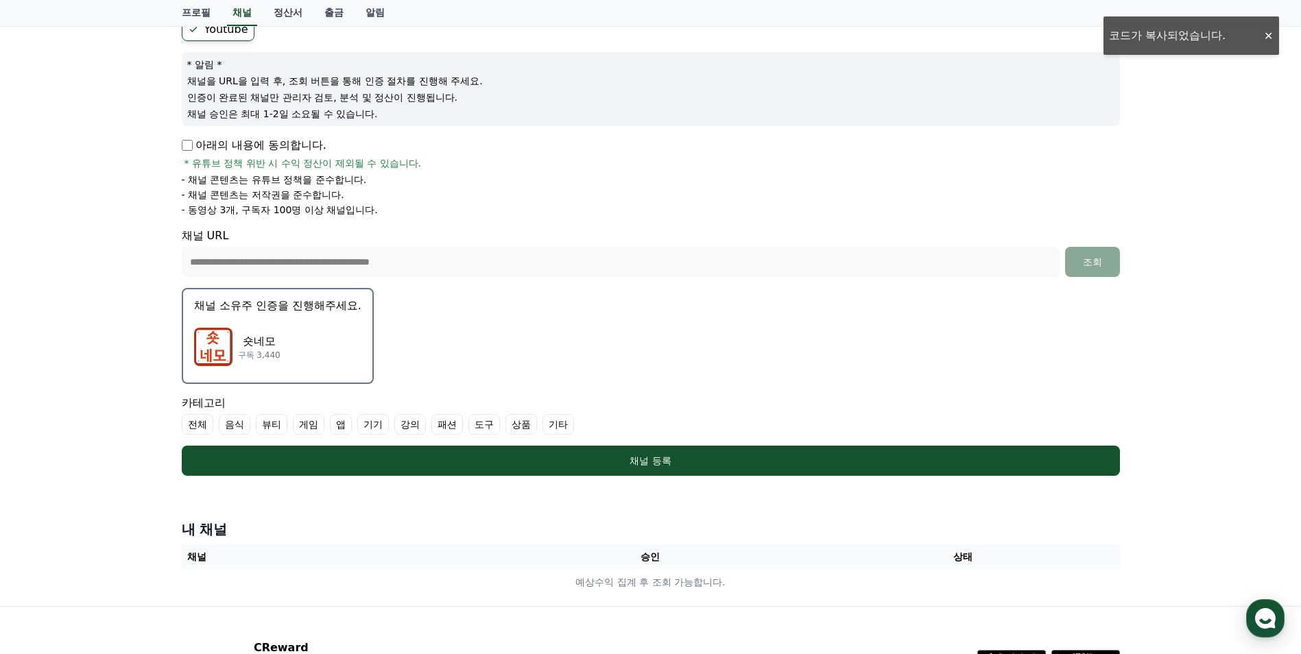
click at [551, 427] on label "기타" at bounding box center [559, 424] width 32 height 21
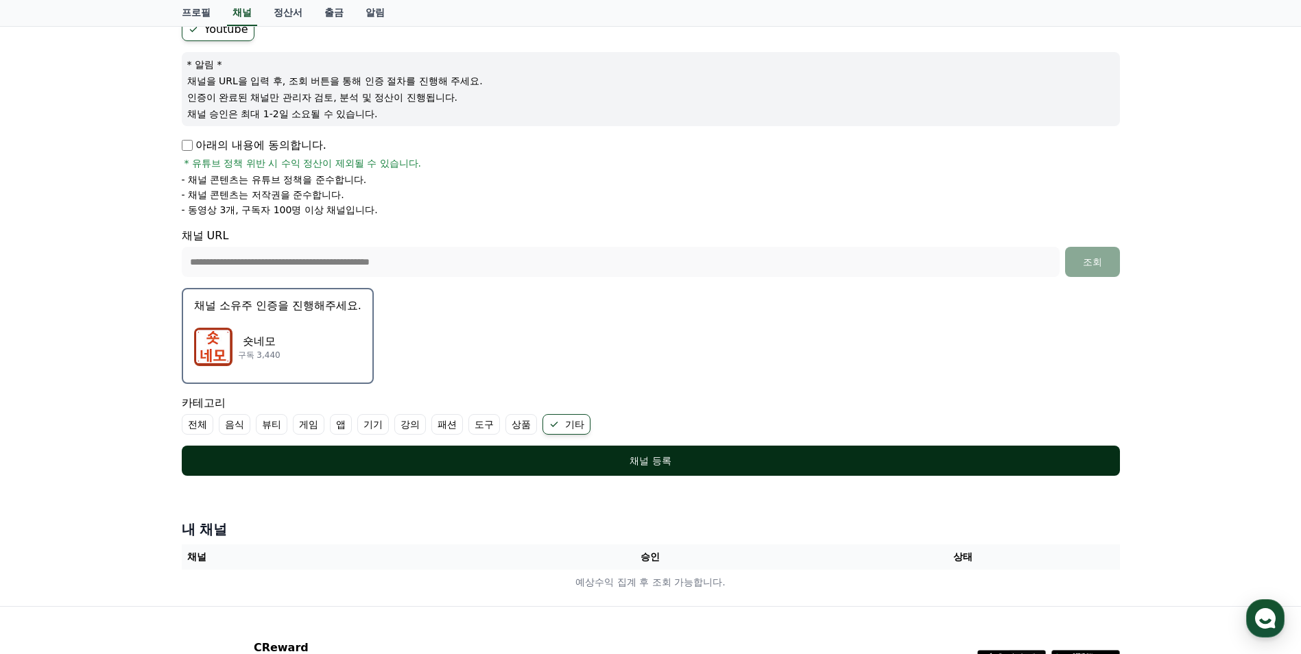
click at [580, 455] on div "채널 등록" at bounding box center [650, 461] width 883 height 14
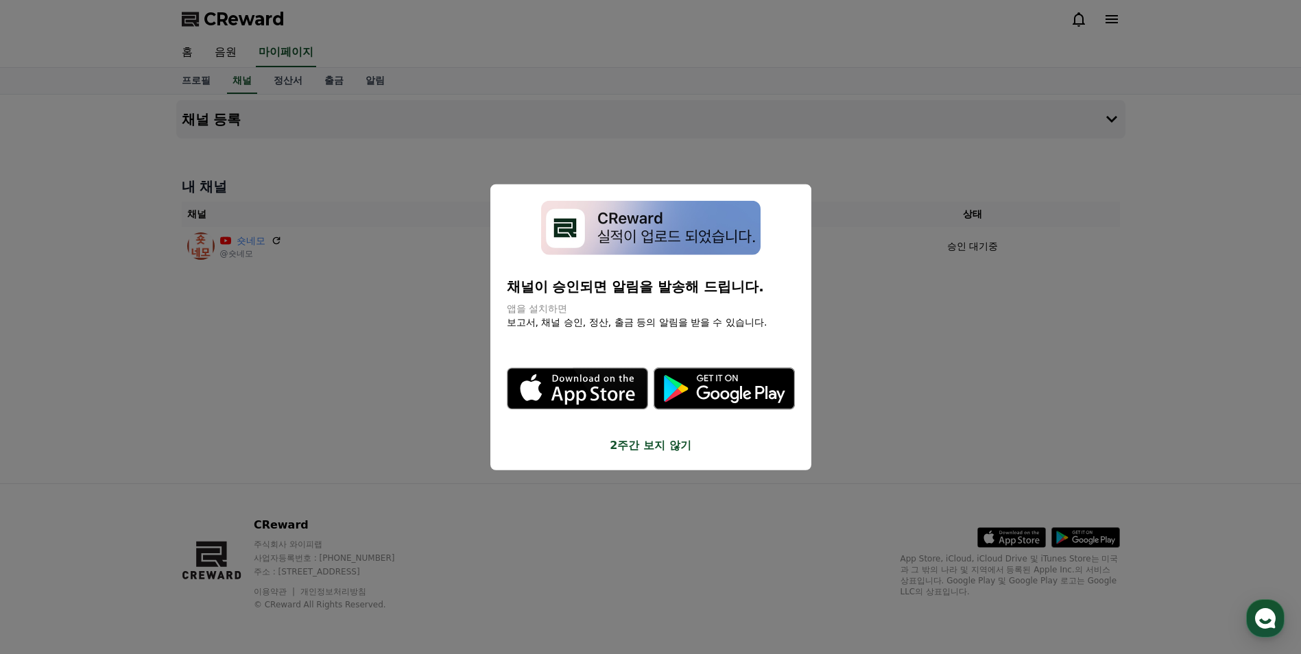
click at [647, 455] on div "채널이 승인되면 알림을 발송해 드립니다. 앱을 설치하면 보고서, 채널 승인, 정산, 출금 등의 알림을 받을 수 있습니다. .st0 { fill…" at bounding box center [650, 327] width 321 height 286
click at [656, 446] on button "2주간 보지 않기" at bounding box center [651, 445] width 288 height 16
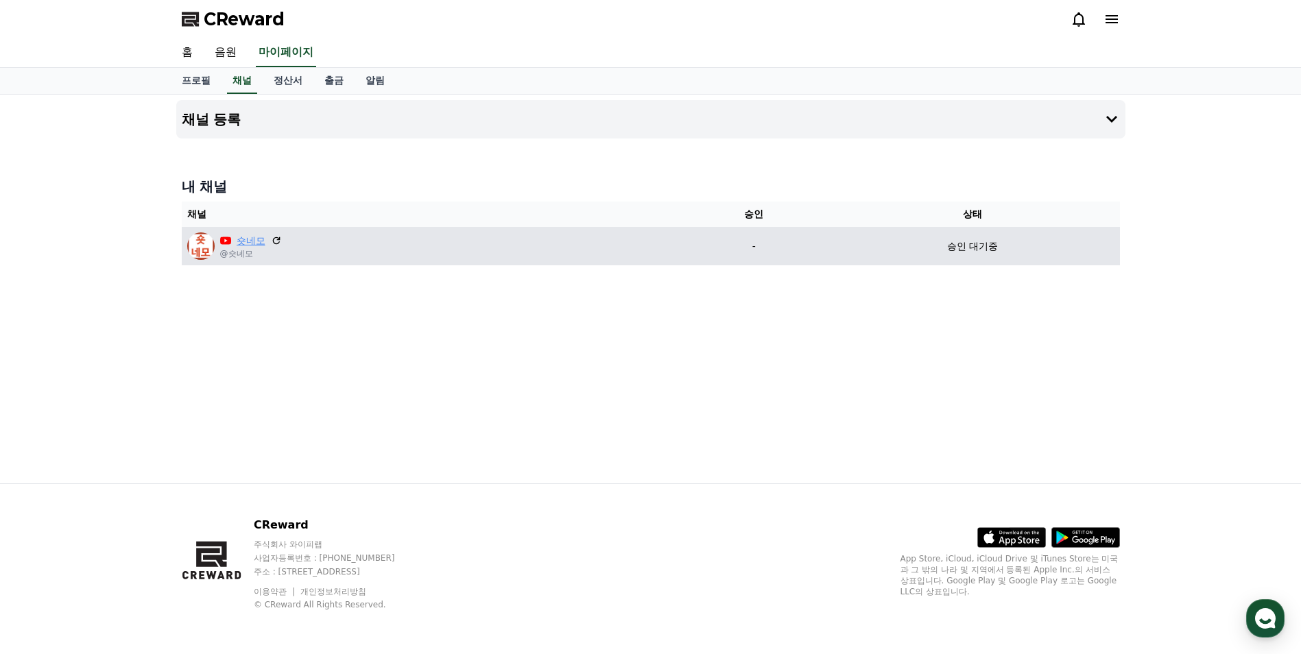
click at [249, 243] on link "숏네모" at bounding box center [251, 241] width 29 height 14
